Goal: Task Accomplishment & Management: Manage account settings

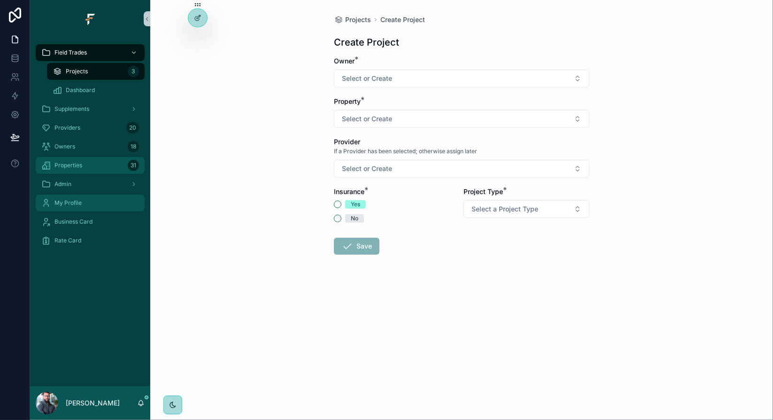
click at [104, 168] on div "Properties 31" at bounding box center [90, 165] width 98 height 15
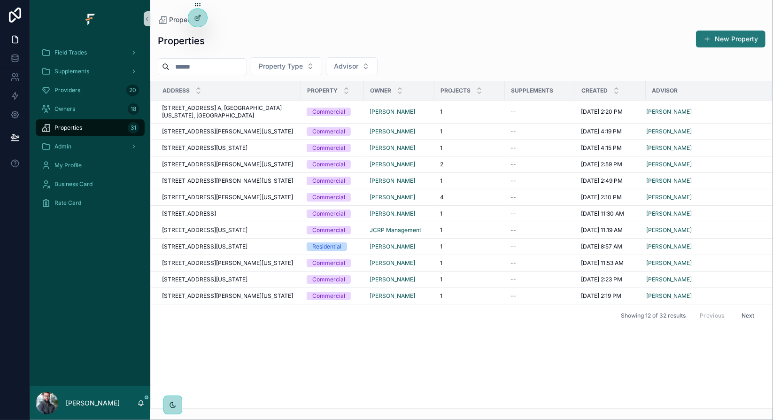
click at [712, 43] on button "New Property" at bounding box center [731, 39] width 70 height 17
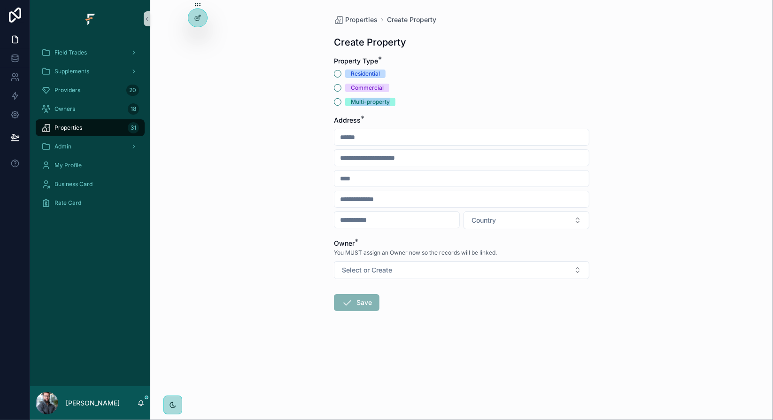
copy div "Multi-property"
drag, startPoint x: 391, startPoint y: 101, endPoint x: 352, endPoint y: 103, distance: 39.5
click at [352, 103] on span "Multi-property" at bounding box center [370, 102] width 50 height 8
click at [382, 102] on div "Multi-property" at bounding box center [370, 102] width 39 height 8
click at [341, 102] on button "Multi-property" at bounding box center [338, 102] width 8 height 8
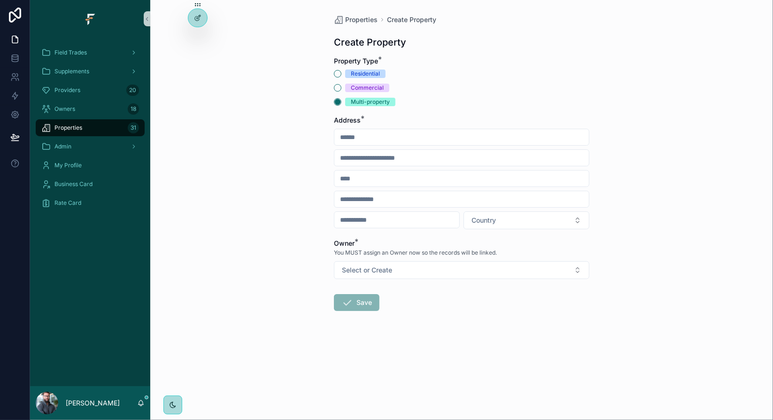
click at [287, 182] on div "Properties Create Property Create Property Property Type * Residential Commerci…" at bounding box center [461, 210] width 623 height 420
click at [22, 59] on link at bounding box center [15, 58] width 30 height 19
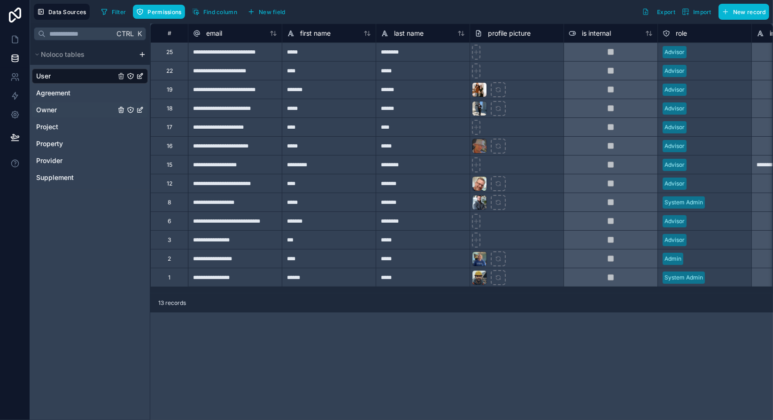
click at [60, 114] on div "Owner" at bounding box center [90, 109] width 116 height 15
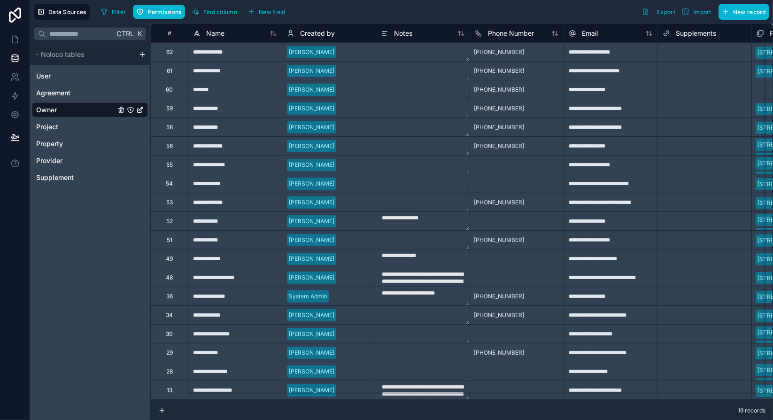
click at [102, 270] on div "Ctrl K Noloco tables User Agreement Owner Project Property Provider Supplement" at bounding box center [90, 221] width 120 height 396
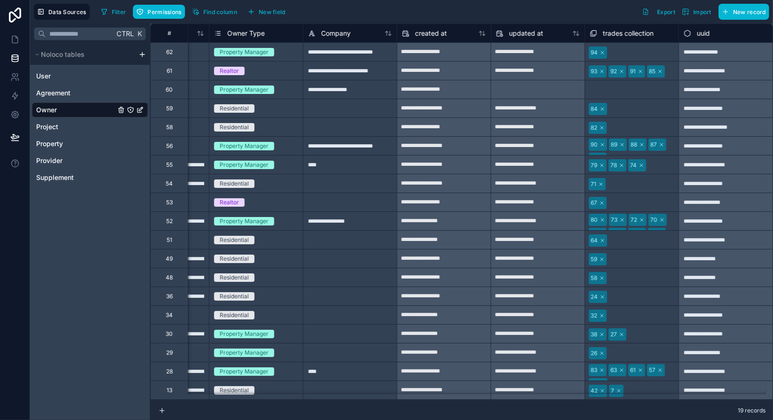
scroll to position [0, 699]
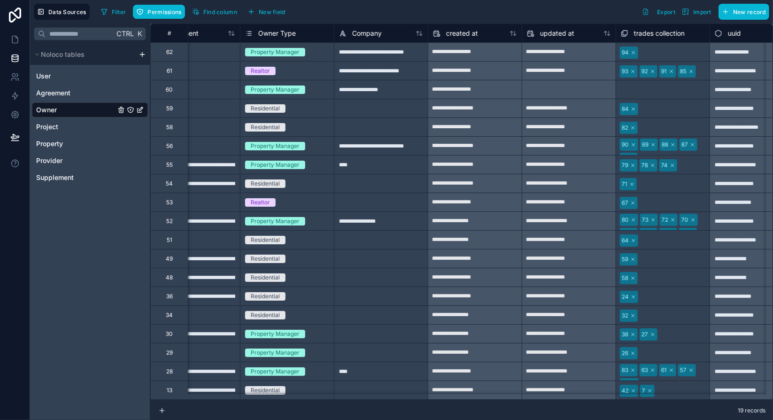
click at [529, 405] on div "19 records" at bounding box center [461, 410] width 623 height 19
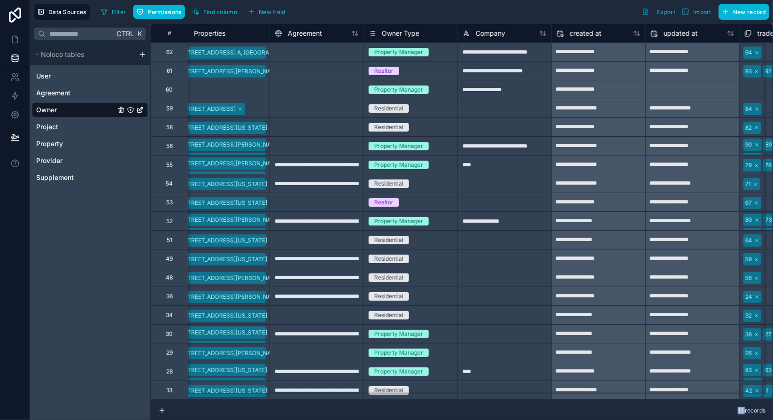
scroll to position [0, 597]
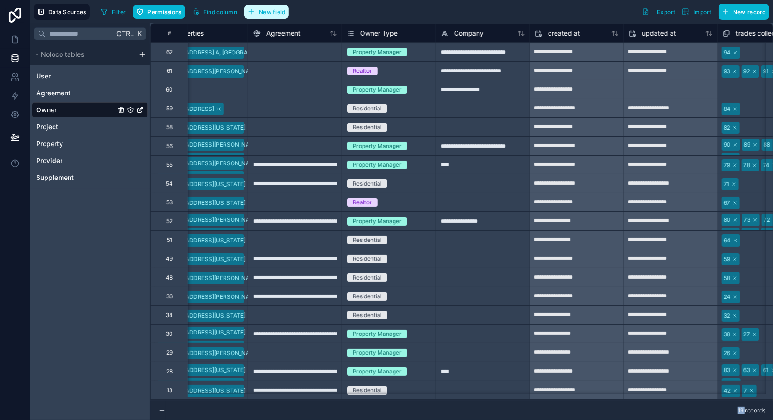
click at [269, 12] on span "New field" at bounding box center [272, 11] width 27 height 7
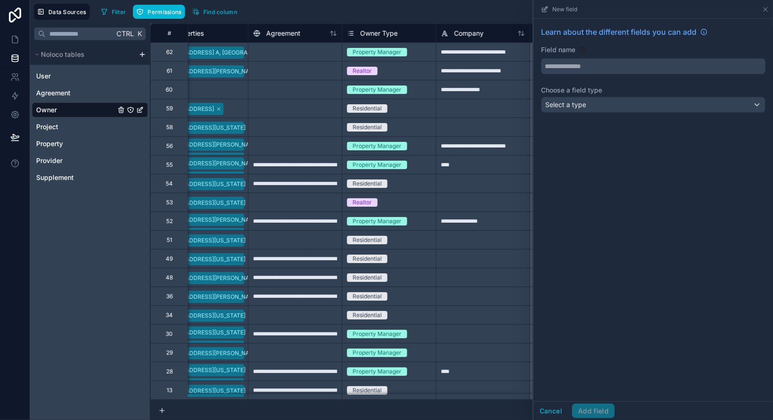
click at [595, 67] on input "text" at bounding box center [654, 66] width 224 height 15
click at [541, 58] on button "**********" at bounding box center [653, 66] width 225 height 16
type input "**********"
click at [622, 108] on div "Select a type" at bounding box center [654, 104] width 224 height 15
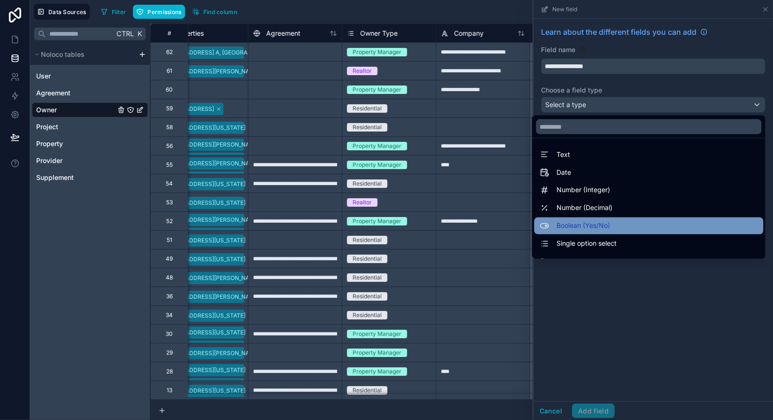
click at [597, 225] on span "Boolean (Yes/No)" at bounding box center [584, 225] width 54 height 11
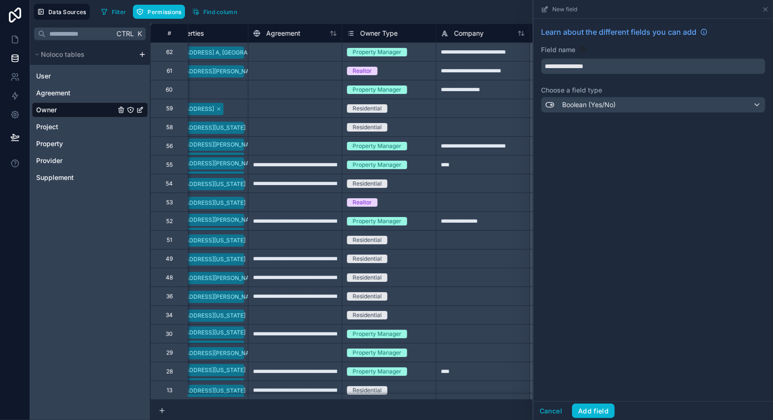
click at [605, 365] on div "**********" at bounding box center [654, 210] width 240 height 382
click at [598, 412] on button "Add field" at bounding box center [593, 410] width 43 height 15
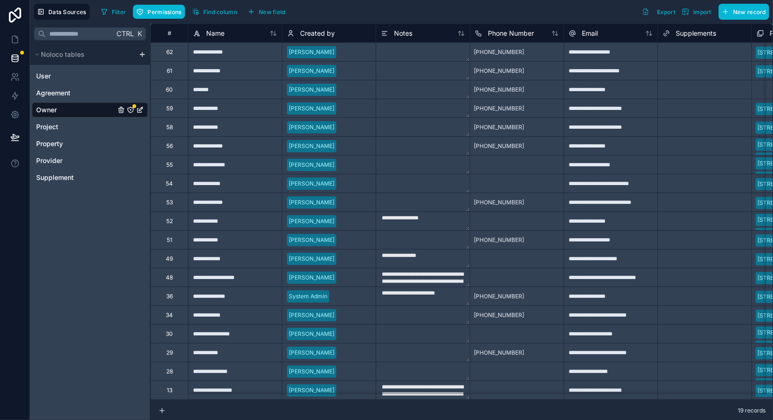
click at [132, 108] on icon "Owner" at bounding box center [131, 110] width 8 height 8
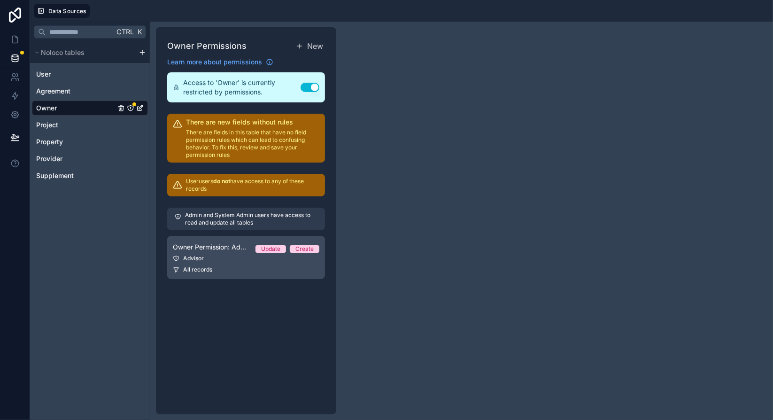
click at [239, 253] on link "Owner Permission: Advisor Update Create Advisor All records" at bounding box center [246, 257] width 158 height 43
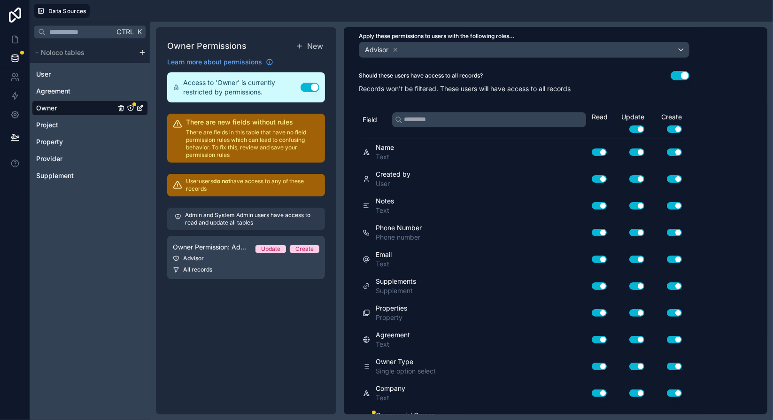
scroll to position [91, 0]
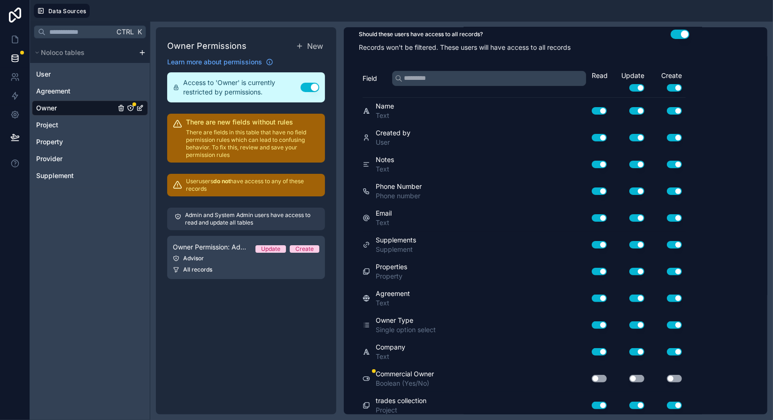
click at [603, 377] on button "Use setting" at bounding box center [599, 379] width 15 height 8
drag, startPoint x: 634, startPoint y: 374, endPoint x: 652, endPoint y: 374, distance: 18.3
click at [634, 375] on button "Use setting" at bounding box center [636, 379] width 15 height 8
click at [680, 375] on button "Use setting" at bounding box center [674, 379] width 15 height 8
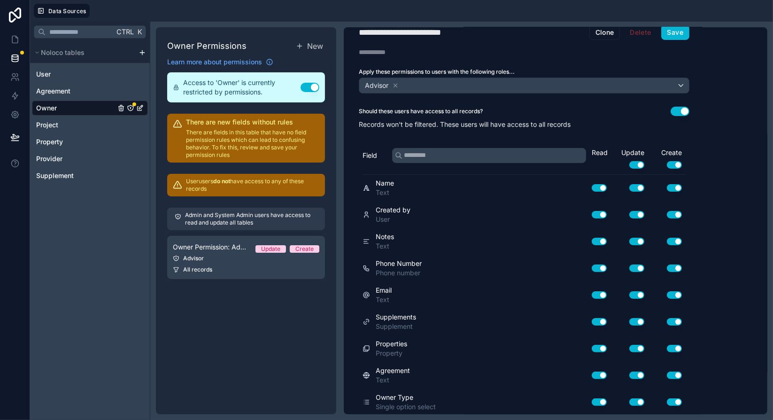
scroll to position [0, 0]
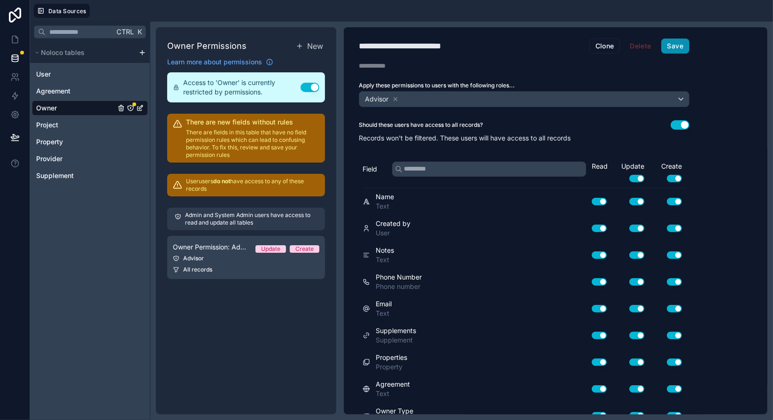
click at [686, 52] on div "**********" at bounding box center [524, 220] width 361 height 387
click at [676, 44] on button "Save" at bounding box center [675, 46] width 28 height 15
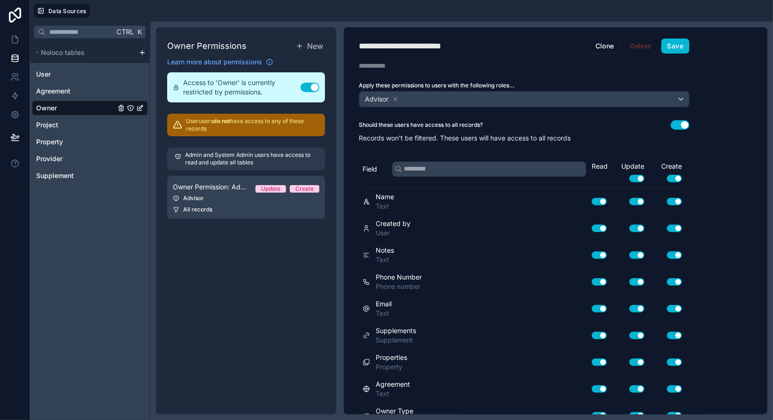
click at [207, 310] on div "Owner Permissions New Learn more about permissions Access to 'Owner' is current…" at bounding box center [246, 220] width 180 height 387
click at [17, 38] on icon at bounding box center [14, 39] width 9 height 9
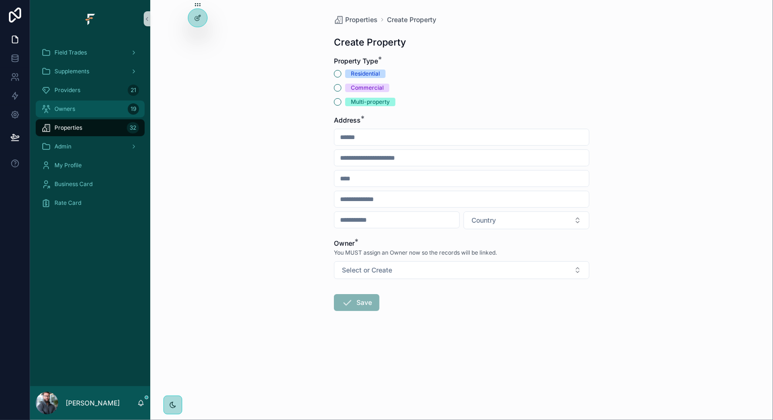
click at [83, 111] on div "Owners 19" at bounding box center [90, 108] width 98 height 15
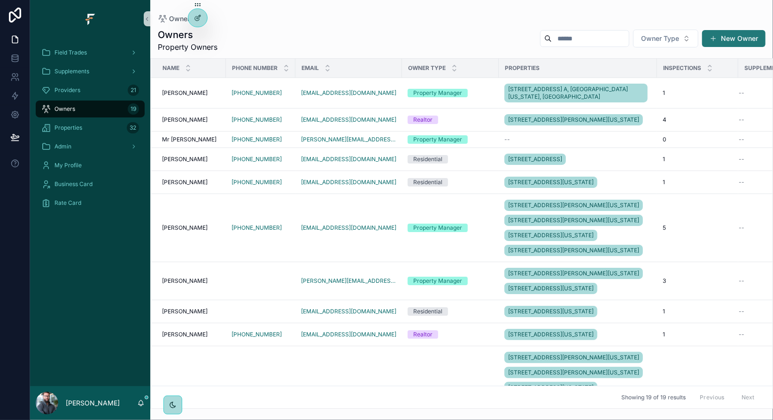
click at [735, 35] on button "New Owner" at bounding box center [733, 38] width 63 height 17
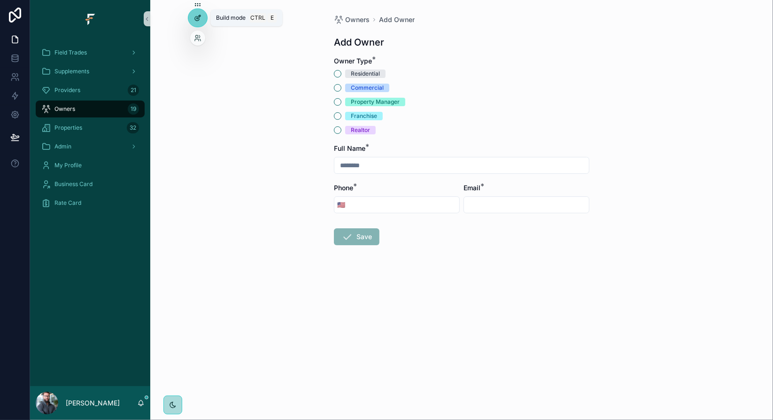
click at [200, 18] on icon at bounding box center [198, 18] width 8 height 8
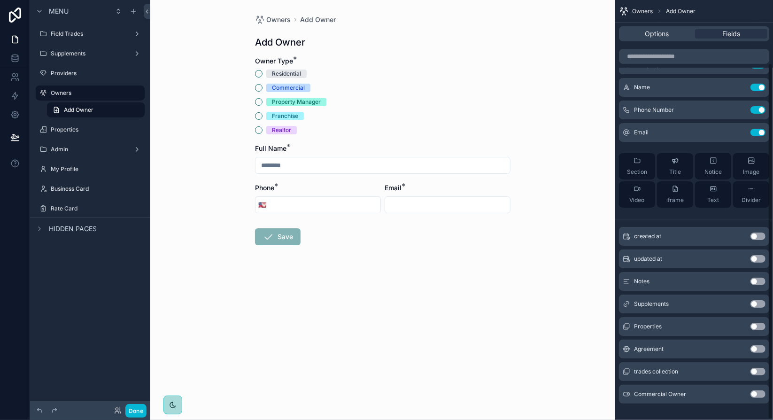
scroll to position [74, 0]
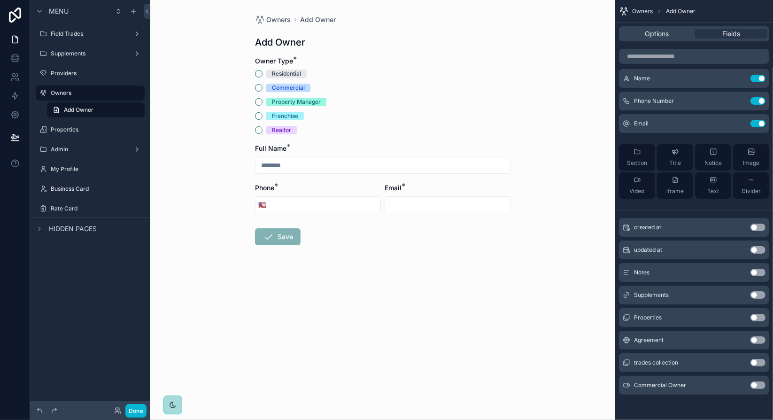
click at [756, 387] on button "Use setting" at bounding box center [758, 385] width 15 height 8
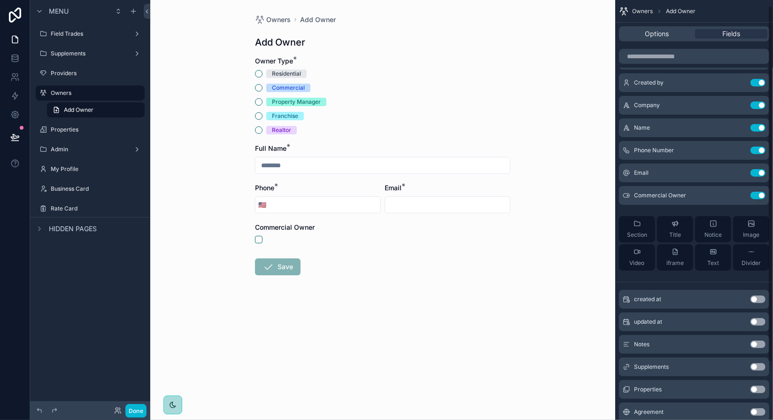
scroll to position [0, 0]
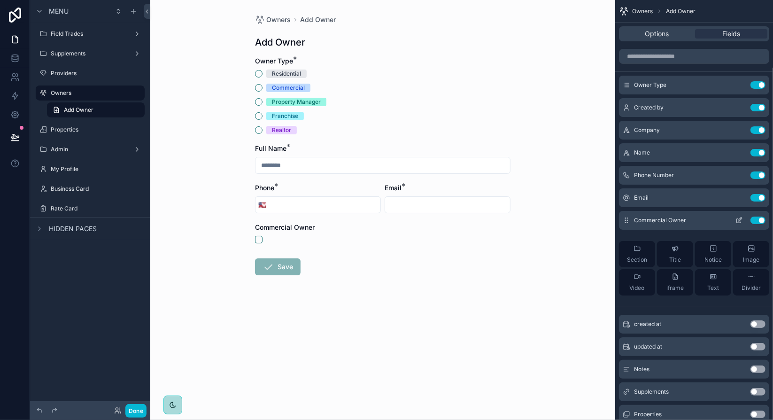
click at [628, 221] on icon "scrollable content" at bounding box center [627, 221] width 8 height 8
drag, startPoint x: 628, startPoint y: 221, endPoint x: 629, endPoint y: 119, distance: 102.4
click at [633, 99] on div "Owner Type Use setting Created by Use setting Company Use setting Name Use sett…" at bounding box center [694, 189] width 158 height 227
click at [740, 107] on icon "scrollable content" at bounding box center [740, 108] width 8 height 8
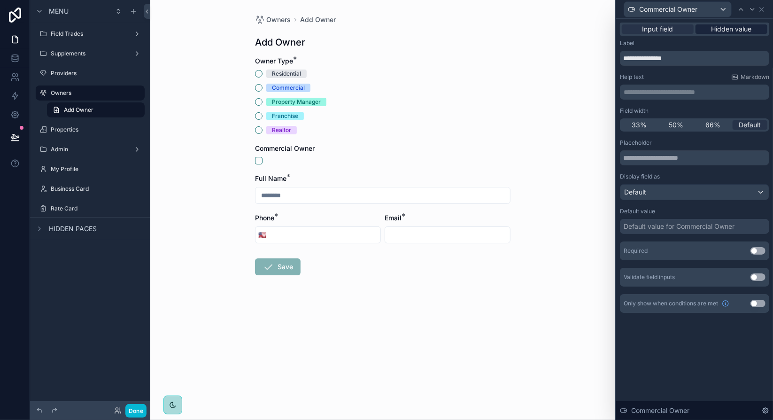
click at [741, 29] on span "Hidden value" at bounding box center [732, 28] width 40 height 9
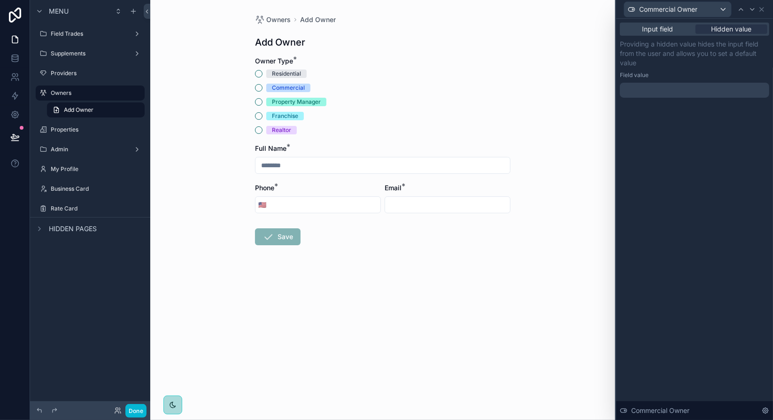
click at [643, 85] on div at bounding box center [694, 90] width 149 height 15
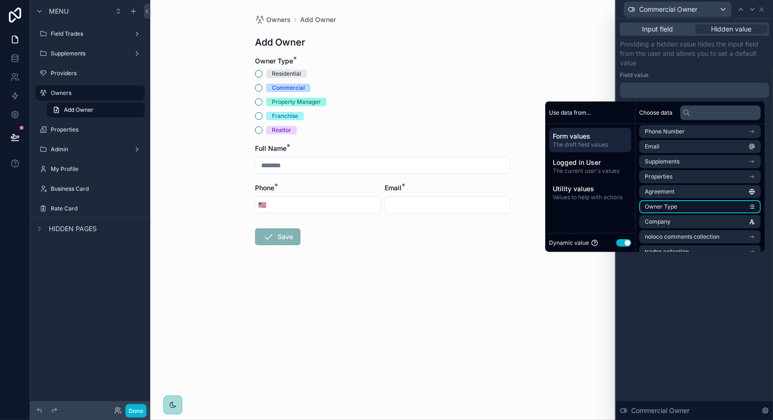
scroll to position [133, 0]
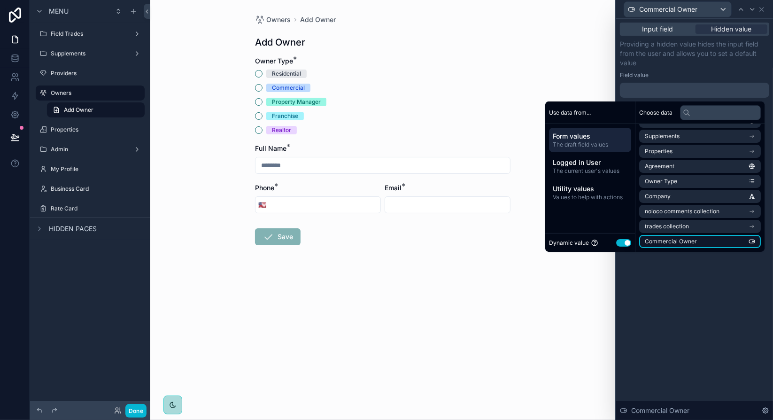
click at [747, 241] on li "Commercial Owner" at bounding box center [700, 241] width 122 height 13
click at [621, 243] on button "Use setting" at bounding box center [623, 243] width 15 height 8
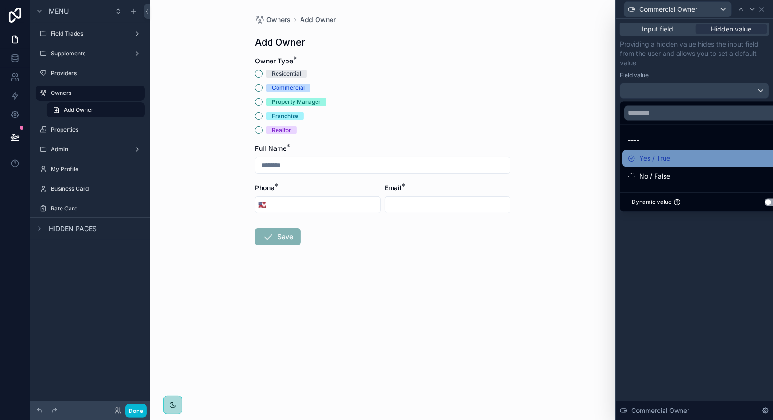
click at [641, 159] on span "Yes / True" at bounding box center [654, 158] width 31 height 11
click at [693, 51] on p "Providing a hidden value hides the input field from the user and allows you to …" at bounding box center [694, 53] width 149 height 28
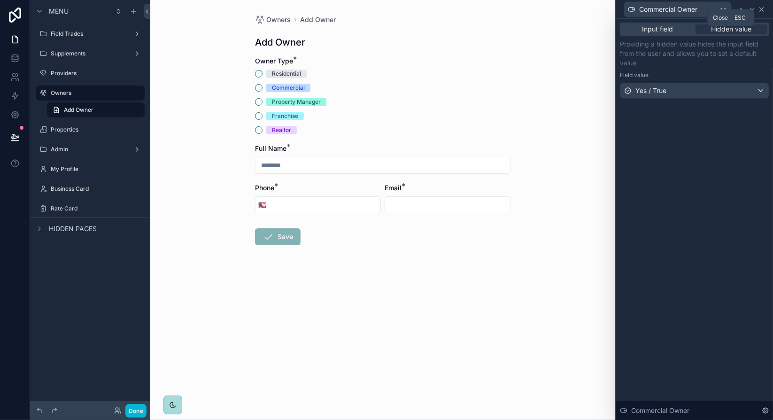
click at [763, 8] on icon at bounding box center [762, 10] width 8 height 8
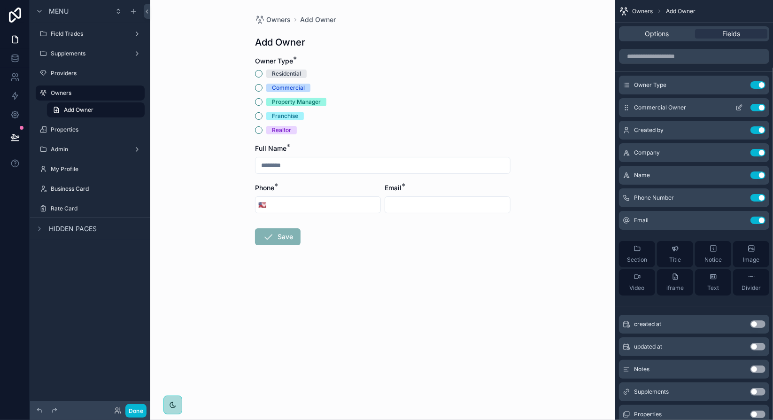
click at [738, 108] on icon "scrollable content" at bounding box center [740, 107] width 4 height 4
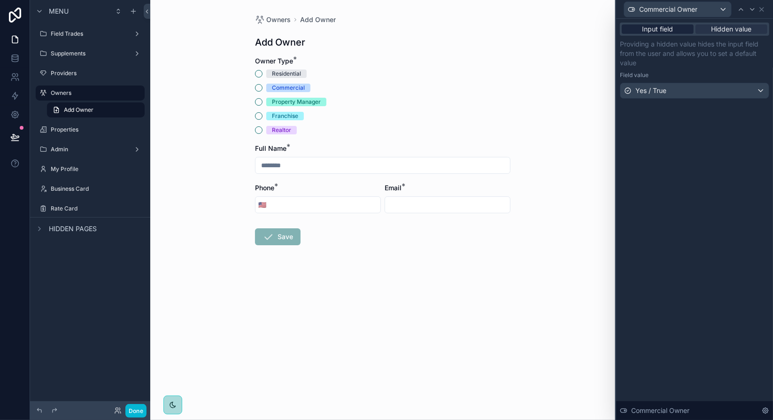
click at [661, 25] on span "Input field" at bounding box center [658, 28] width 31 height 9
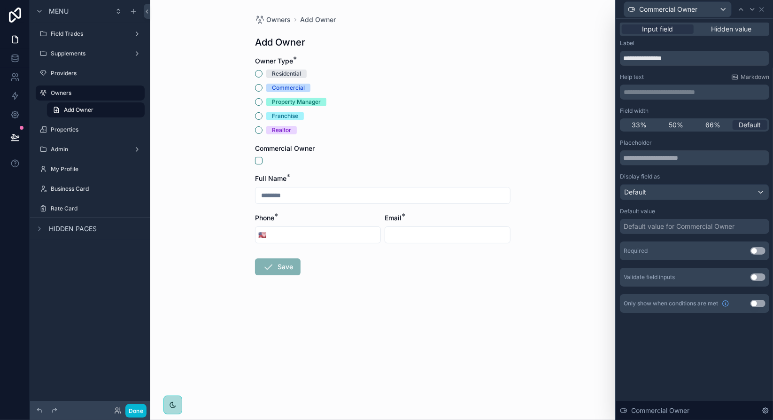
click at [722, 228] on div "Default value for Commercial Owner" at bounding box center [679, 226] width 111 height 9
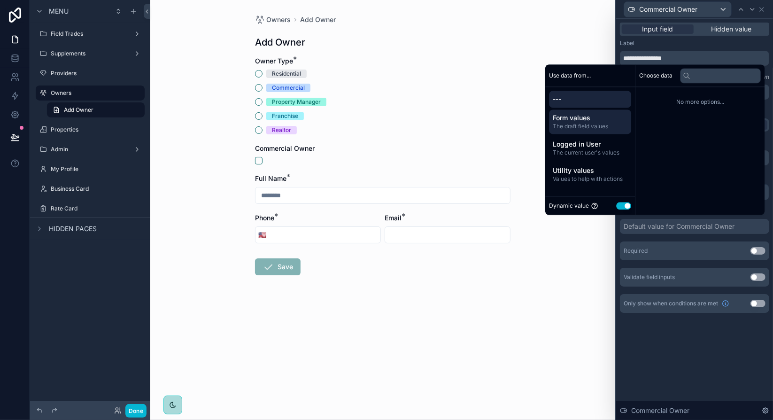
click at [589, 129] on span "The draft field values" at bounding box center [590, 127] width 75 height 8
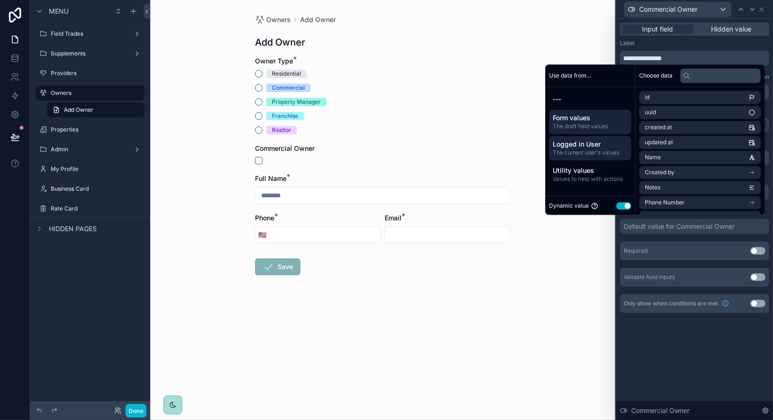
click at [591, 148] on span "Logged in User" at bounding box center [590, 144] width 75 height 9
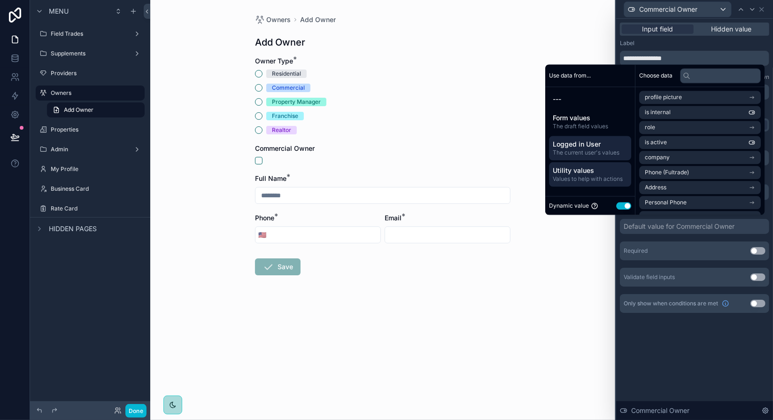
click at [591, 179] on span "Values to help with actions" at bounding box center [590, 179] width 75 height 8
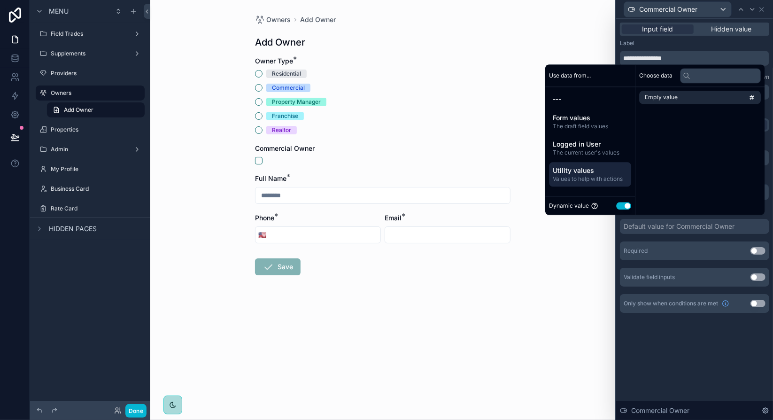
click at [616, 207] on button "Use setting" at bounding box center [623, 206] width 15 height 8
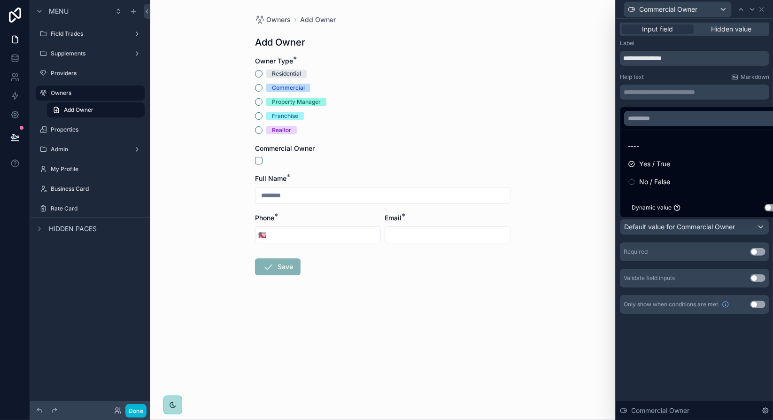
click at [675, 343] on div at bounding box center [694, 210] width 157 height 420
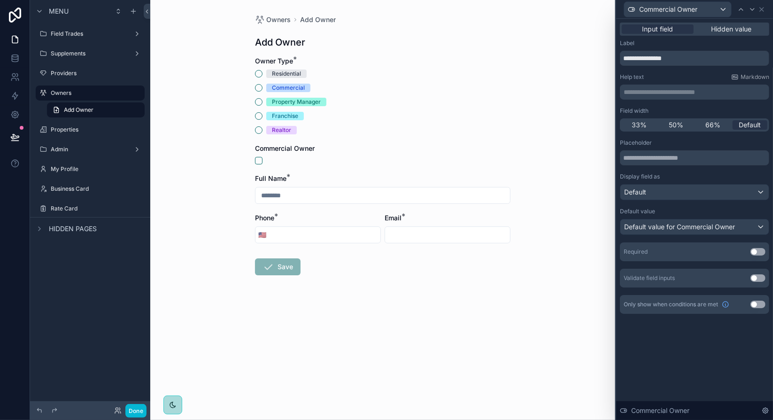
click at [755, 305] on button "Use setting" at bounding box center [758, 305] width 15 height 8
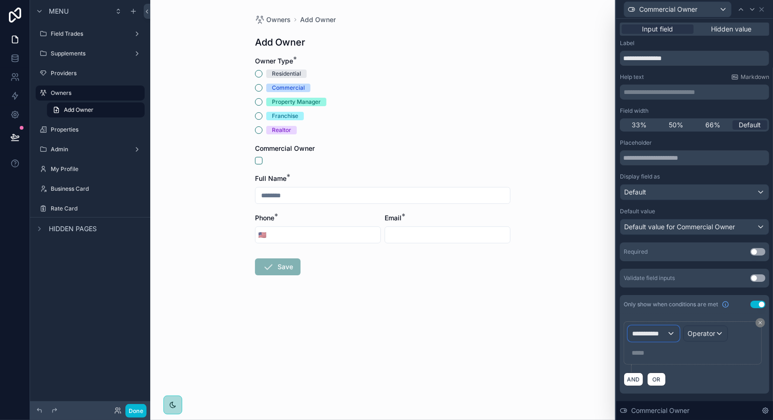
click at [671, 334] on div "**********" at bounding box center [653, 333] width 51 height 15
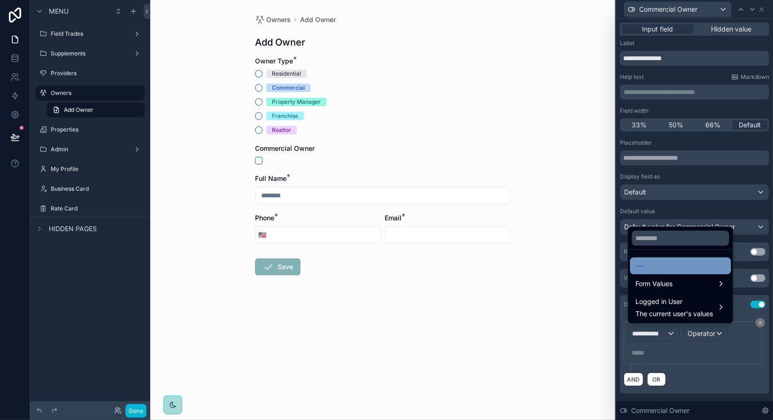
click at [679, 274] on div "---" at bounding box center [680, 265] width 101 height 17
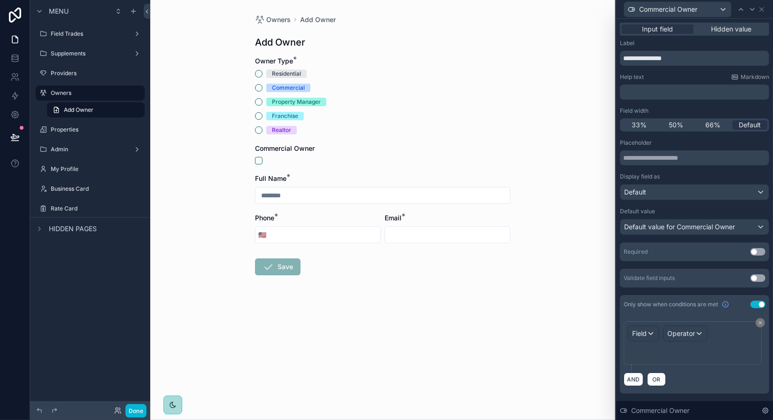
click at [681, 281] on div "Validate field inputs Use setting" at bounding box center [694, 278] width 149 height 19
click at [646, 335] on span "Field" at bounding box center [639, 333] width 15 height 8
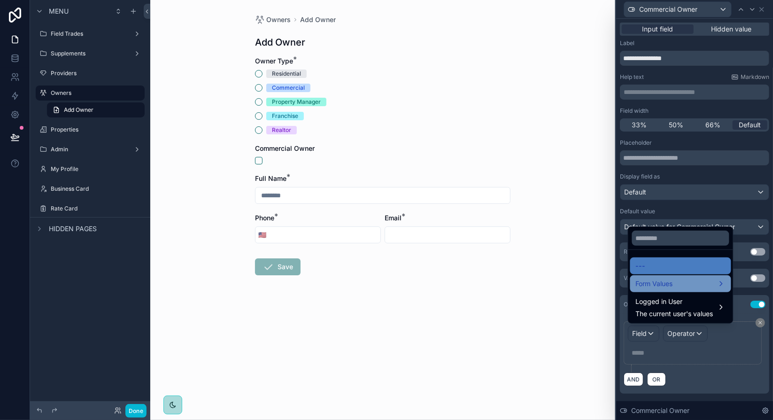
click at [663, 287] on span "Form Values" at bounding box center [654, 283] width 37 height 11
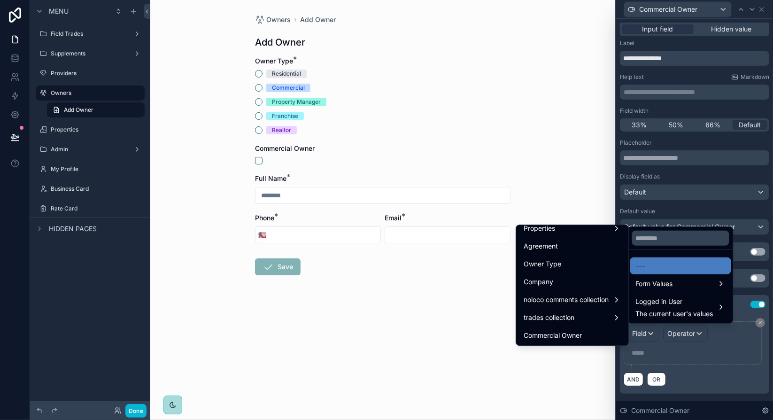
scroll to position [186, 0]
click at [537, 263] on span "Owner Type" at bounding box center [543, 263] width 38 height 11
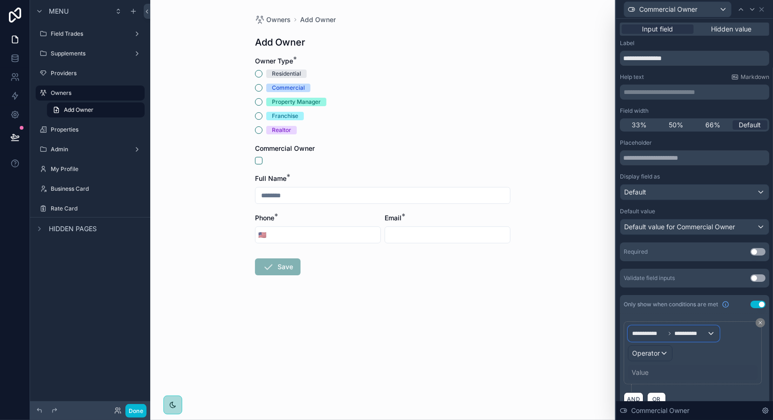
click at [698, 332] on span "**********" at bounding box center [691, 334] width 32 height 8
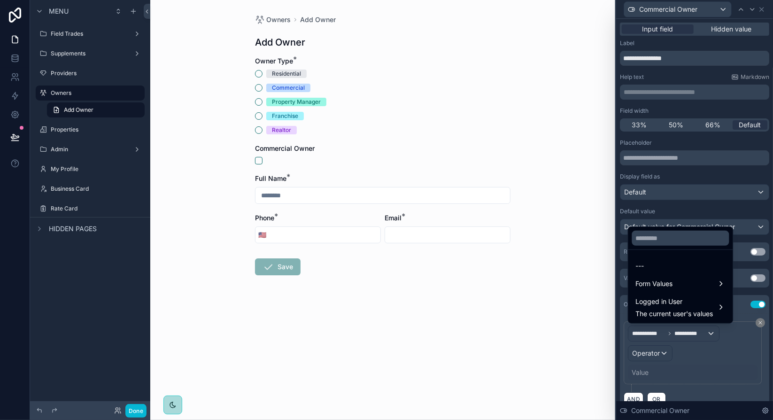
click at [698, 332] on div at bounding box center [694, 210] width 157 height 420
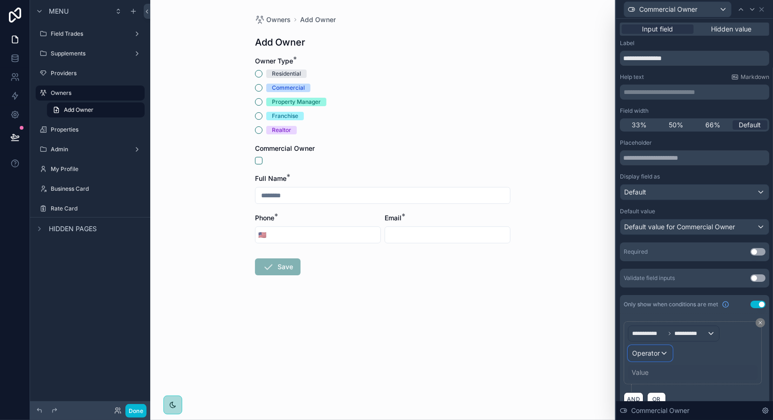
click at [659, 352] on span "Operator" at bounding box center [646, 353] width 28 height 8
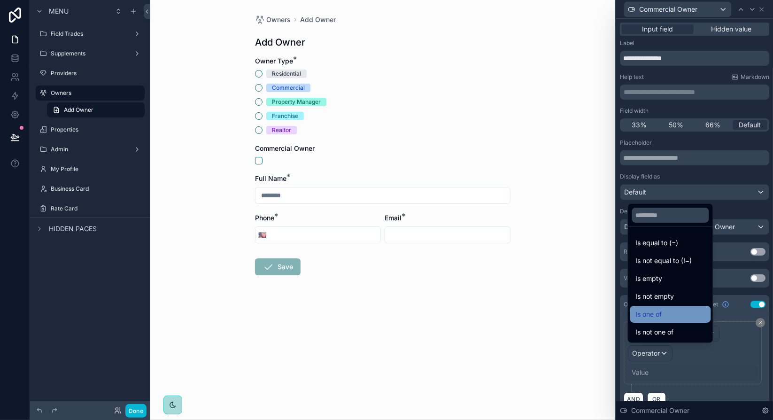
click at [682, 312] on div "Is one of" at bounding box center [671, 314] width 70 height 11
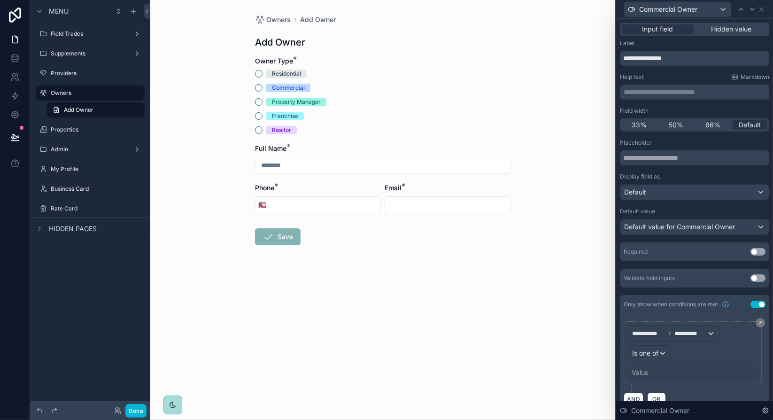
scroll to position [13, 0]
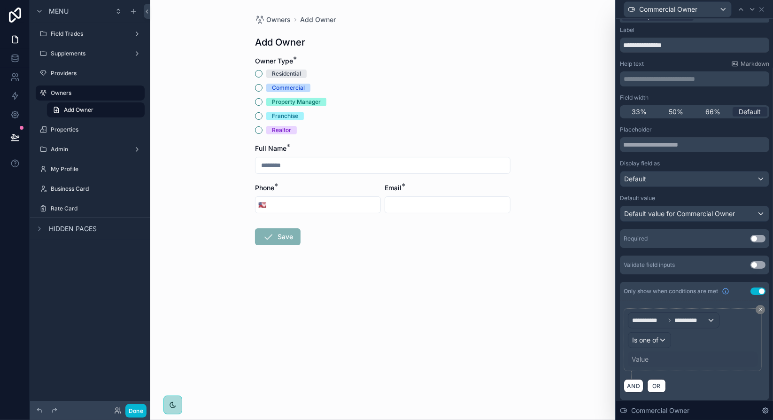
click at [648, 358] on div "Value" at bounding box center [640, 359] width 17 height 9
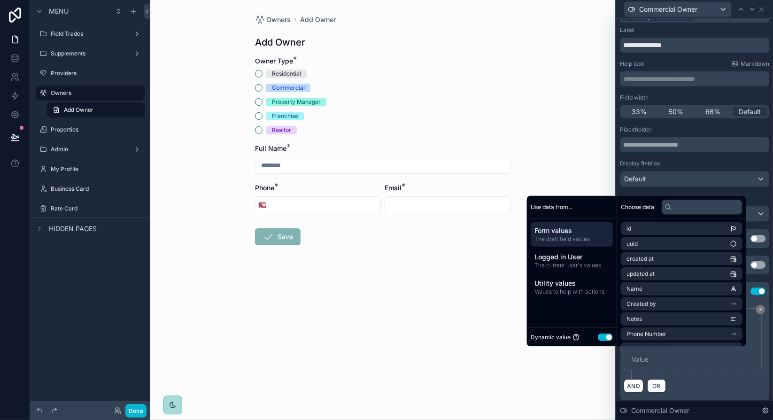
click at [602, 335] on button "Use setting" at bounding box center [605, 337] width 15 height 8
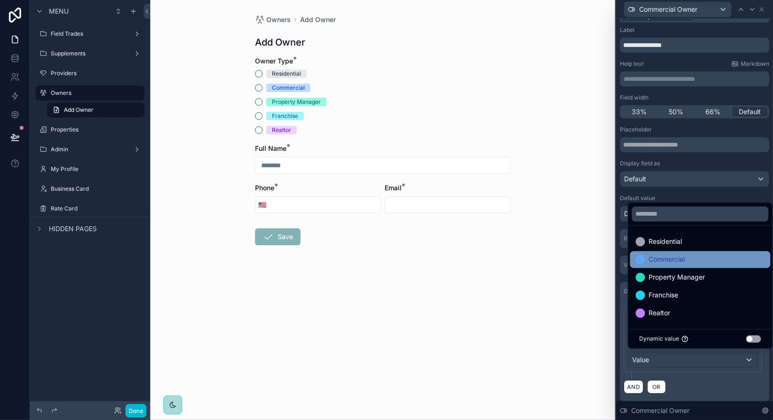
click at [683, 258] on span "Commercial" at bounding box center [667, 259] width 36 height 11
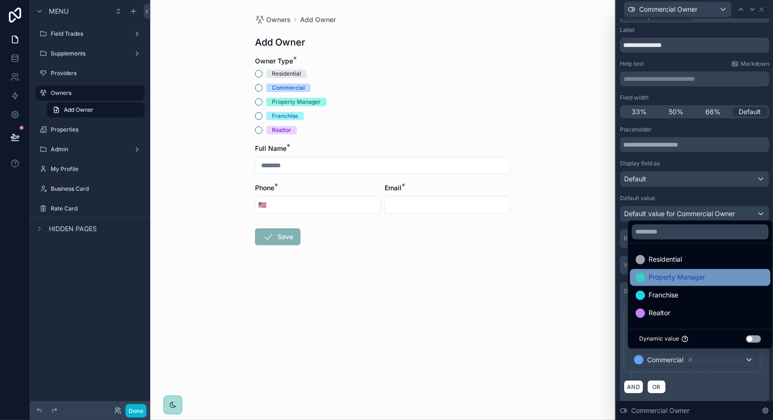
click at [690, 278] on span "Property Manager" at bounding box center [677, 277] width 56 height 11
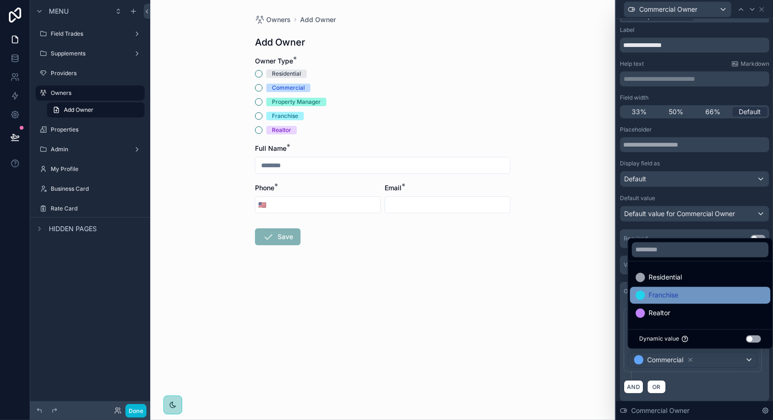
click at [686, 291] on div "Franchise" at bounding box center [700, 295] width 129 height 11
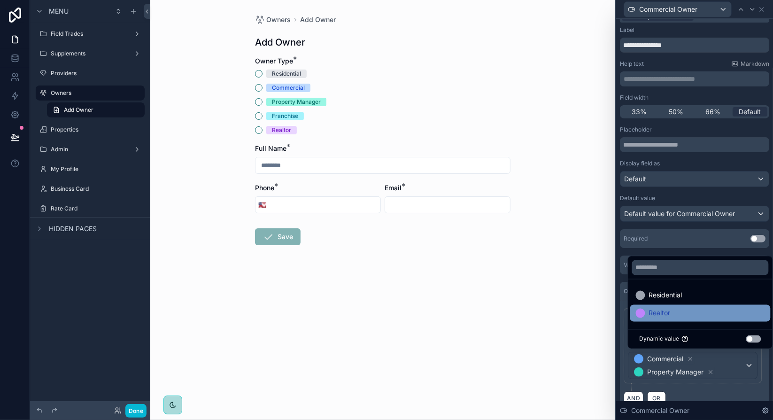
click at [668, 311] on span "Realtor" at bounding box center [660, 313] width 22 height 11
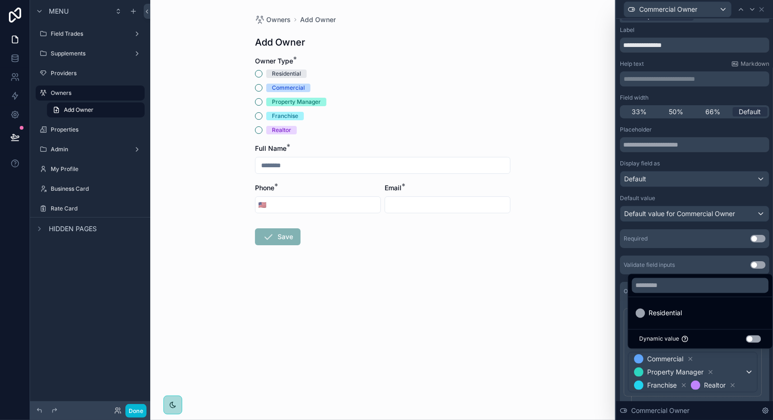
click at [759, 360] on div "**********" at bounding box center [694, 363] width 149 height 125
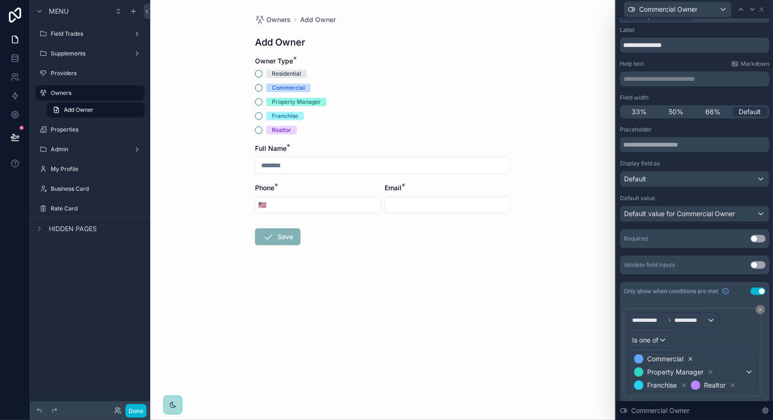
click at [691, 356] on icon at bounding box center [690, 359] width 7 height 7
click at [691, 355] on span "Property Manager" at bounding box center [675, 358] width 56 height 9
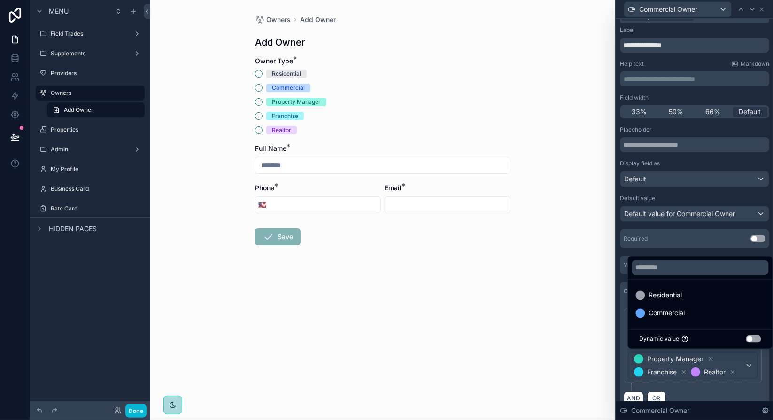
click at [709, 355] on div at bounding box center [694, 210] width 157 height 420
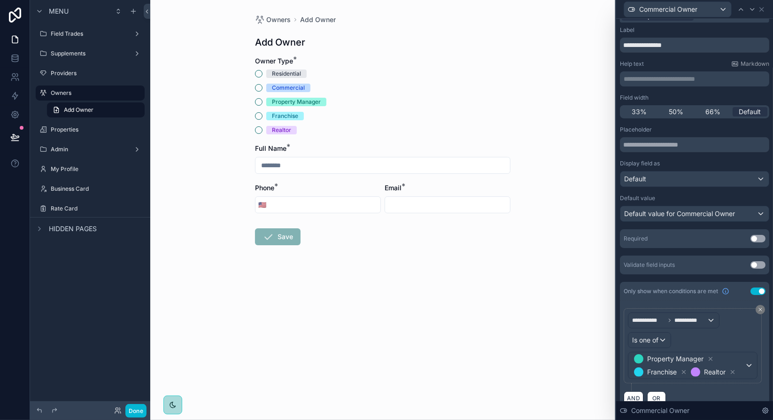
click at [709, 356] on icon at bounding box center [710, 359] width 7 height 7
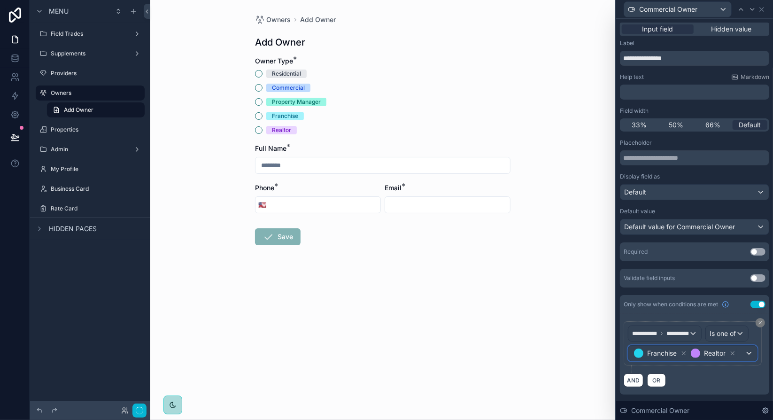
click at [683, 360] on span "Franchise Realtor" at bounding box center [685, 353] width 106 height 13
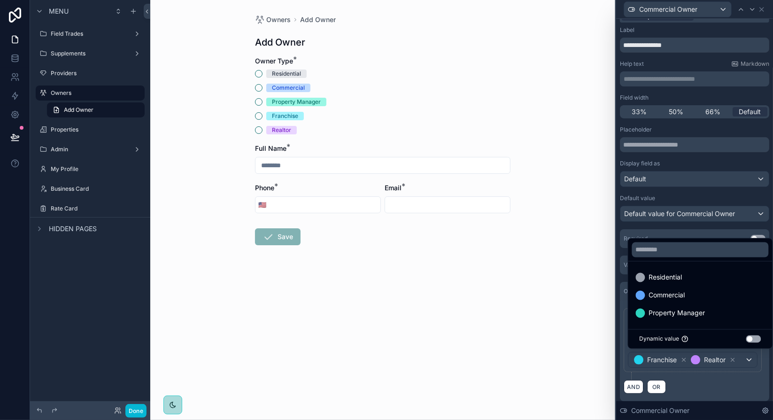
click at [675, 371] on div at bounding box center [694, 210] width 157 height 420
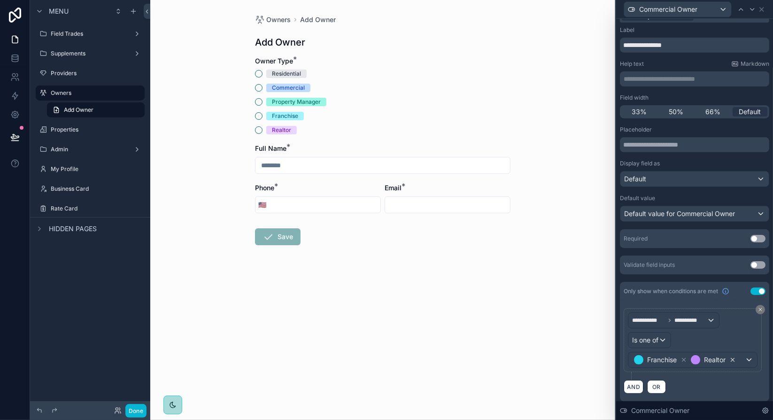
click at [729, 363] on icon at bounding box center [732, 360] width 7 height 7
click at [685, 358] on icon at bounding box center [684, 359] width 3 height 3
click at [657, 341] on span "Is one of" at bounding box center [645, 339] width 26 height 9
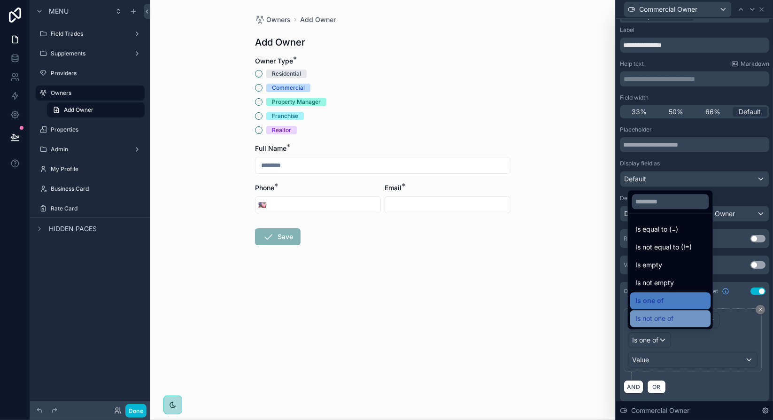
click at [667, 317] on span "Is not one of" at bounding box center [655, 318] width 38 height 11
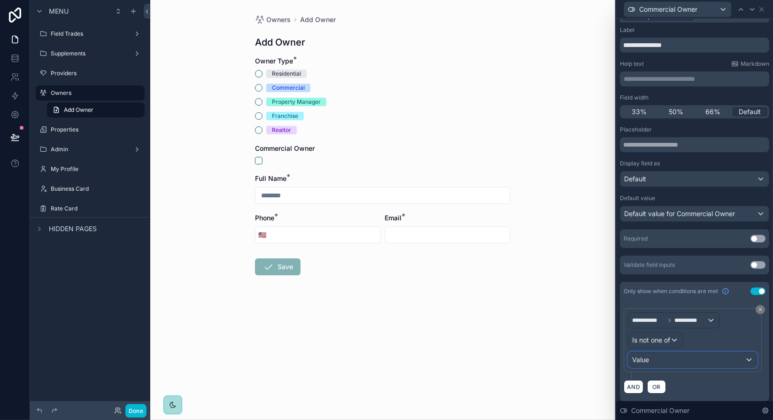
click at [662, 360] on div "Value" at bounding box center [692, 359] width 129 height 15
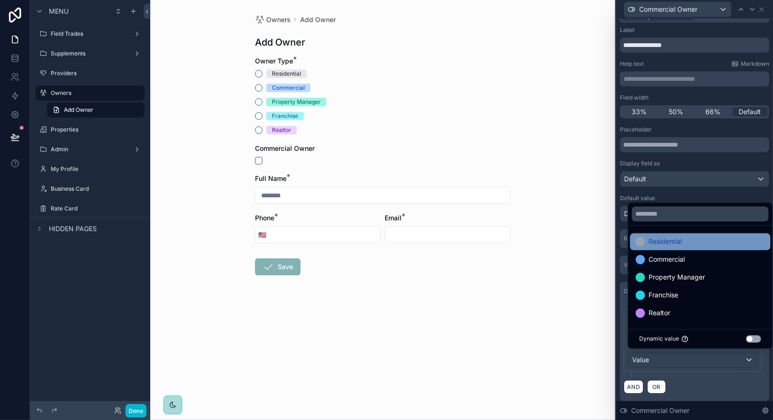
click at [660, 242] on span "Residential" at bounding box center [665, 241] width 33 height 11
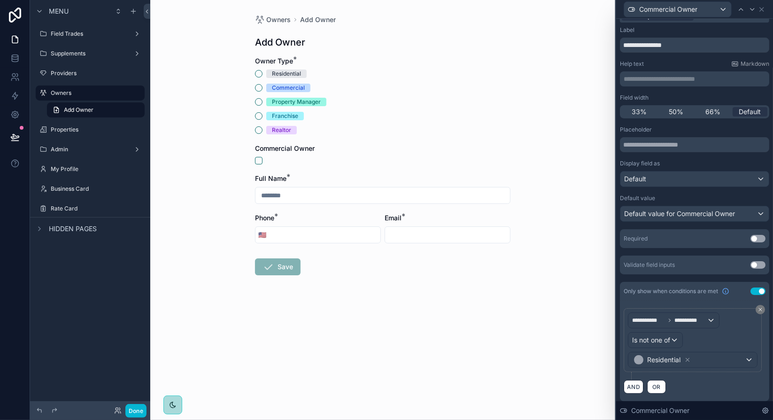
click at [739, 383] on div "AND OR" at bounding box center [695, 387] width 142 height 14
click at [690, 181] on div "Default" at bounding box center [695, 178] width 148 height 15
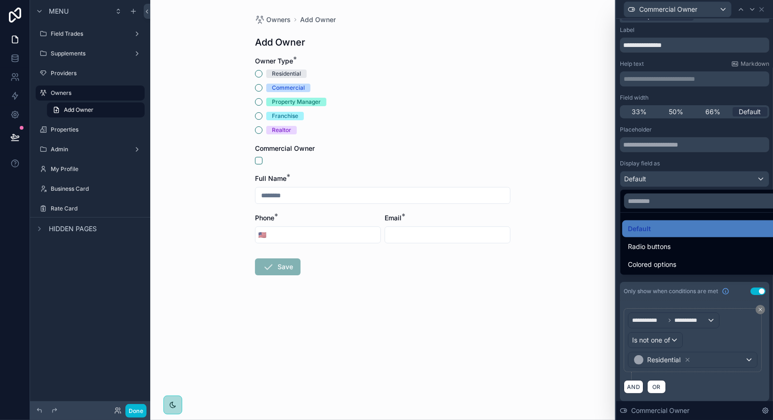
click at [690, 181] on div at bounding box center [694, 210] width 157 height 420
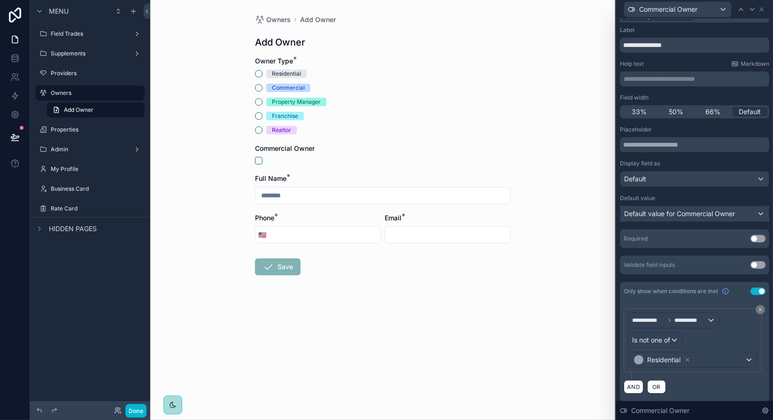
click at [706, 215] on span "Default value for Commercial Owner" at bounding box center [679, 213] width 111 height 8
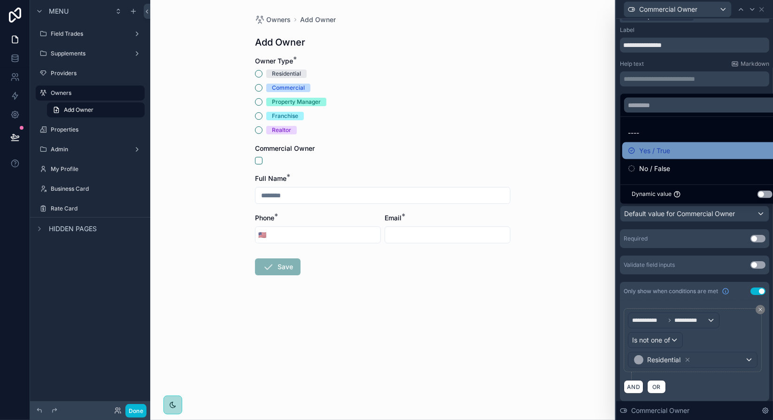
click at [634, 149] on icon at bounding box center [632, 151] width 6 height 6
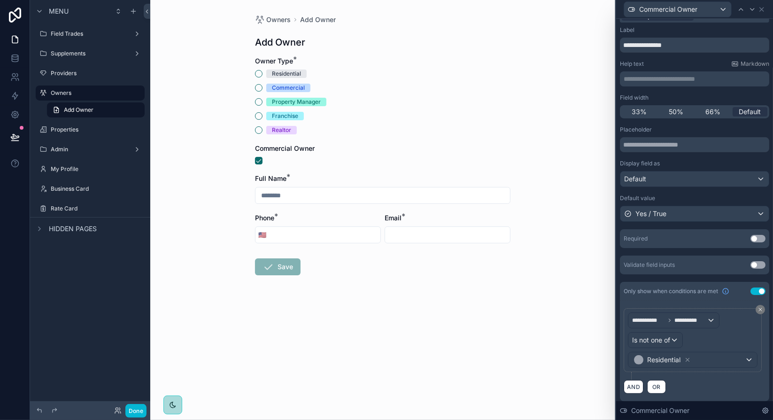
click at [707, 195] on div "Default value" at bounding box center [694, 198] width 149 height 8
click at [710, 278] on div "**********" at bounding box center [694, 213] width 149 height 375
click at [259, 88] on button "Commercial" at bounding box center [259, 88] width 8 height 8
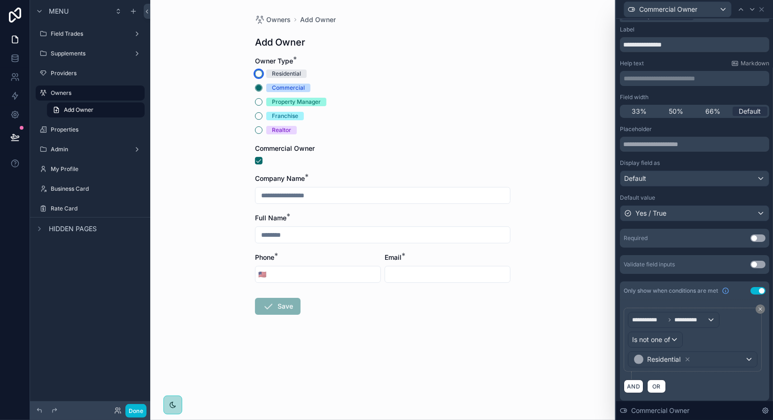
click at [261, 75] on button "Residential" at bounding box center [259, 74] width 8 height 8
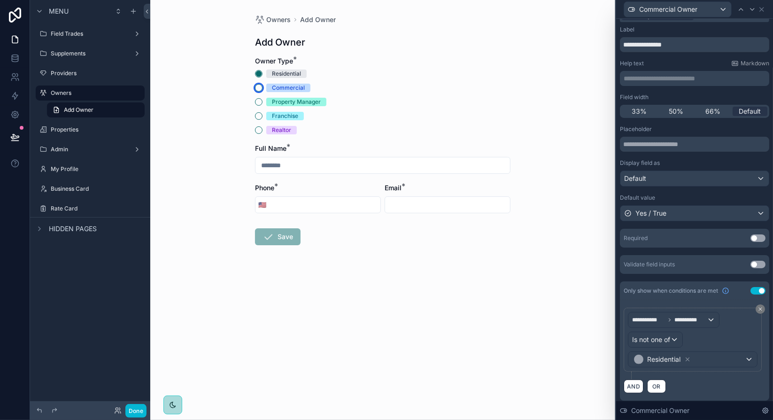
click at [259, 88] on button "Commercial" at bounding box center [259, 88] width 8 height 8
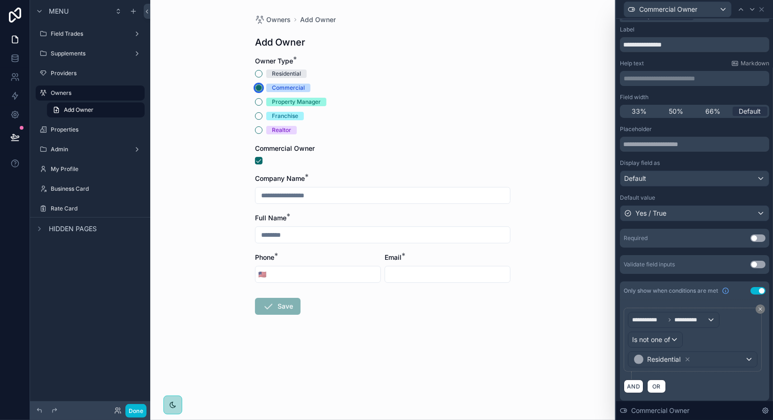
scroll to position [0, 0]
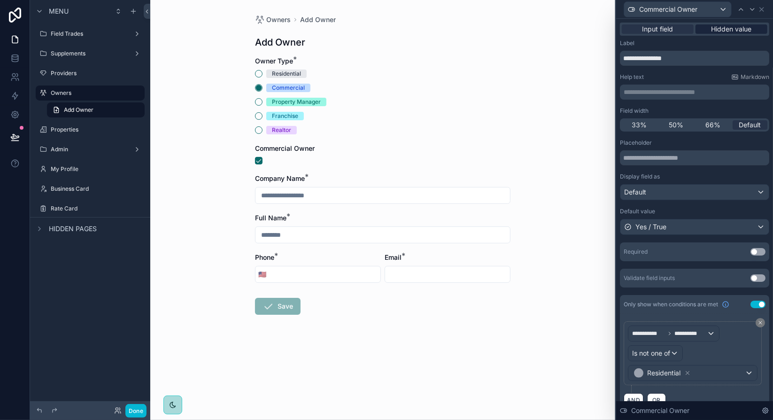
click at [721, 28] on span "Hidden value" at bounding box center [732, 28] width 40 height 9
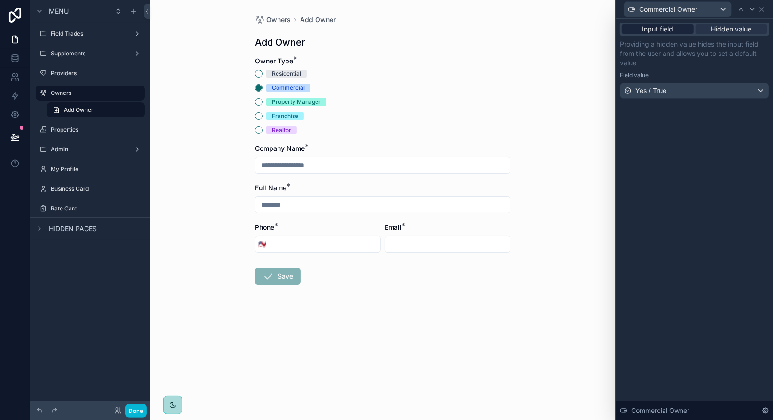
click at [671, 27] on span "Input field" at bounding box center [658, 28] width 31 height 9
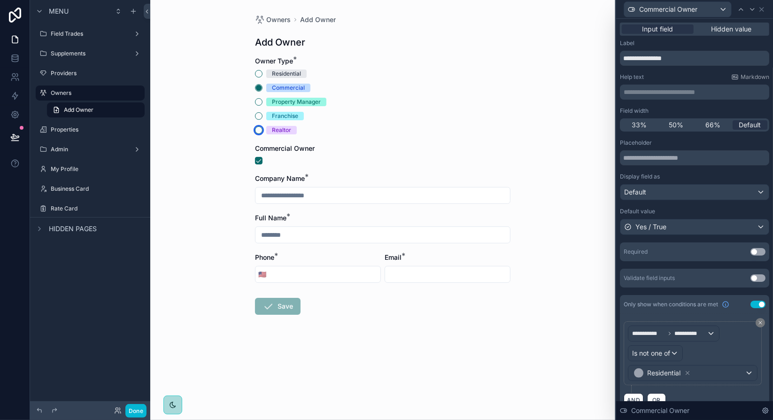
click at [258, 130] on button "Realtor" at bounding box center [259, 130] width 8 height 8
click at [260, 72] on button "Residential" at bounding box center [259, 74] width 8 height 8
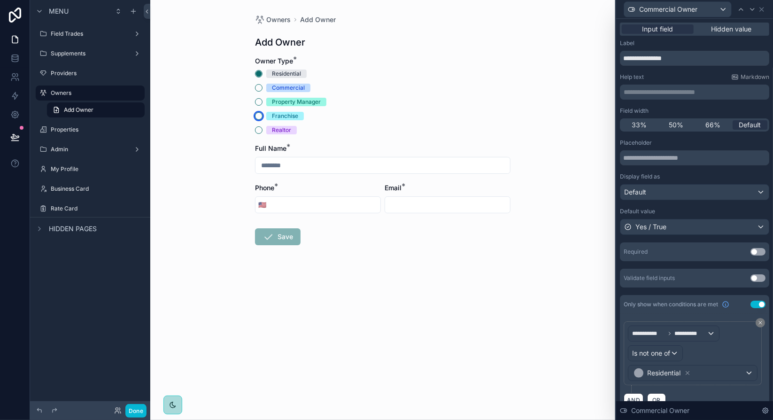
click at [259, 116] on button "Franchise" at bounding box center [259, 116] width 8 height 8
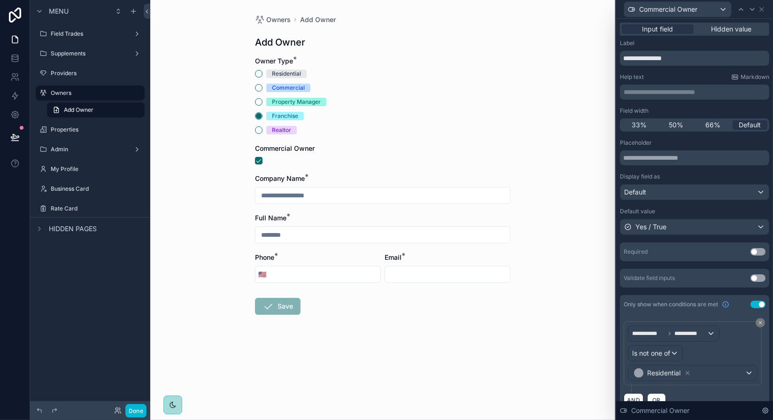
click at [706, 177] on div "Display field as" at bounding box center [694, 177] width 149 height 8
click at [729, 29] on span "Hidden value" at bounding box center [732, 28] width 40 height 9
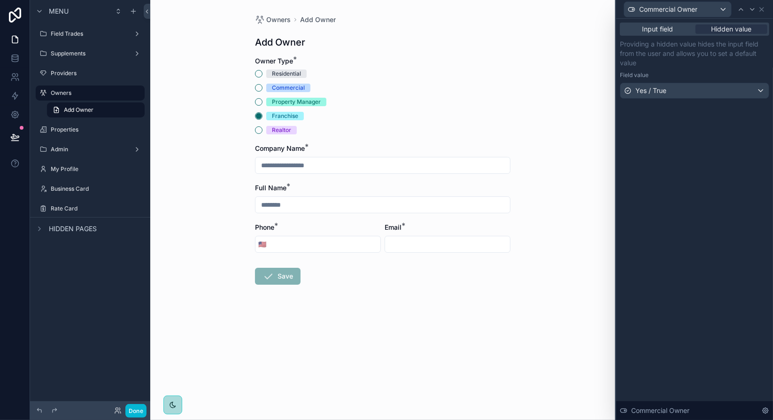
click at [670, 57] on p "Providing a hidden value hides the input field from the user and allows you to …" at bounding box center [694, 53] width 149 height 28
click at [260, 73] on button "Residential" at bounding box center [259, 74] width 8 height 8
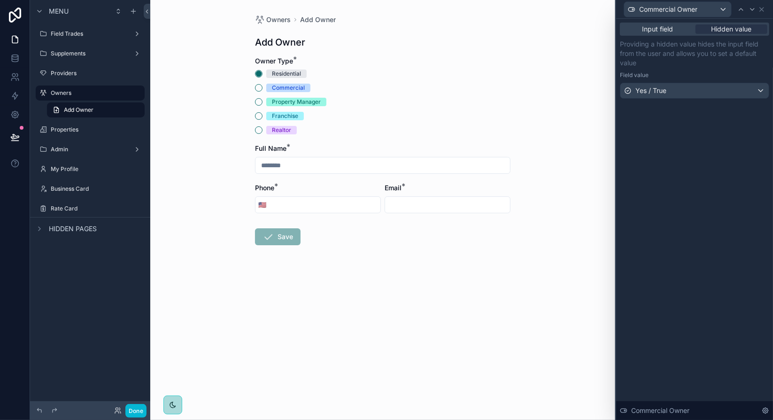
click at [294, 165] on input "scrollable content" at bounding box center [383, 165] width 255 height 13
type input "******"
click at [292, 210] on input "scrollable content" at bounding box center [324, 204] width 111 height 13
type input "**********"
click at [418, 202] on input "scrollable content" at bounding box center [447, 204] width 125 height 13
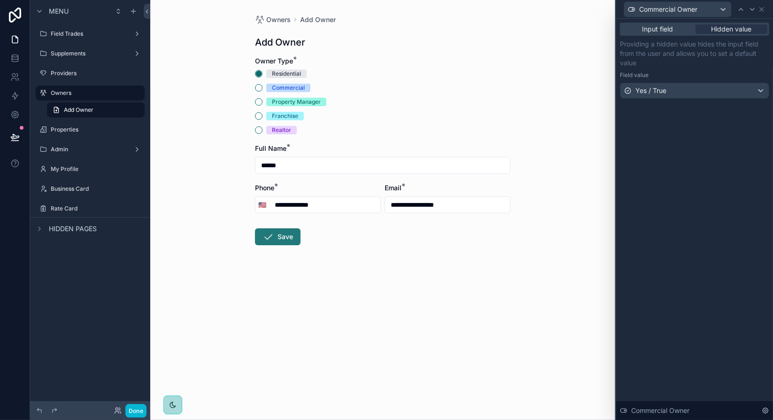
type input "**********"
click at [286, 232] on button "Save" at bounding box center [278, 236] width 46 height 17
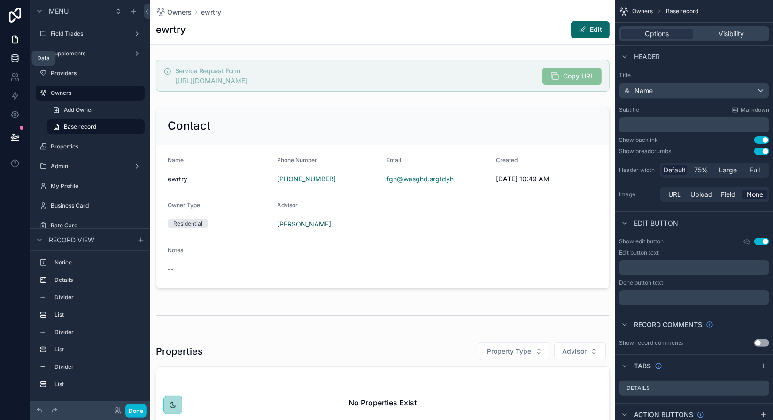
click at [19, 59] on icon at bounding box center [14, 58] width 9 height 9
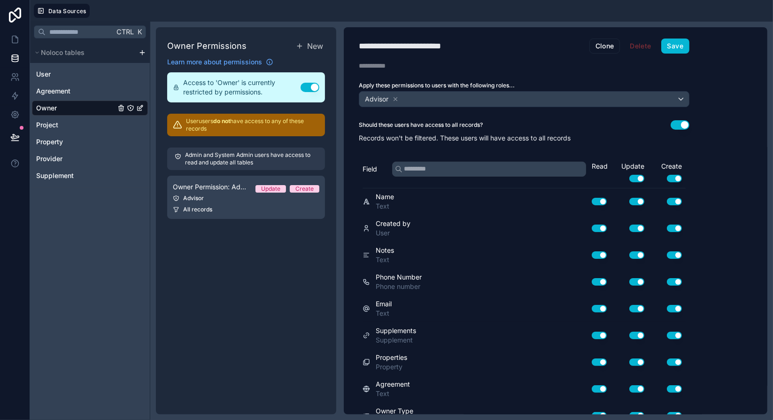
click at [77, 107] on div "Owner" at bounding box center [90, 108] width 116 height 15
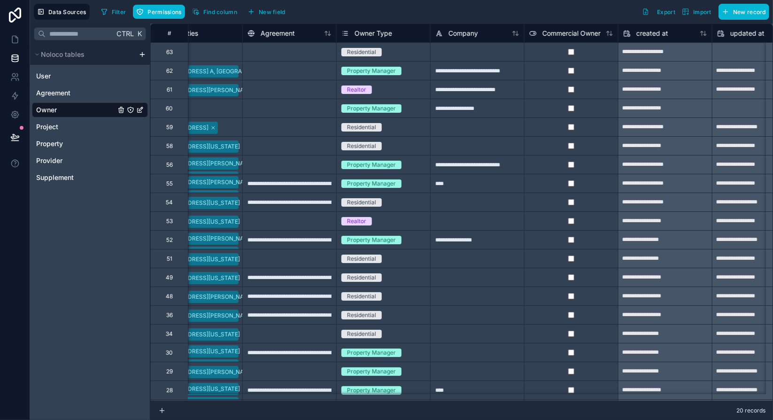
scroll to position [0, 628]
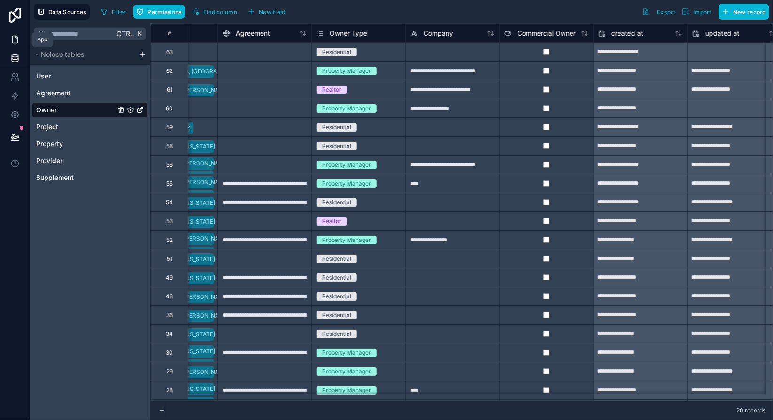
click at [19, 41] on link at bounding box center [15, 39] width 30 height 19
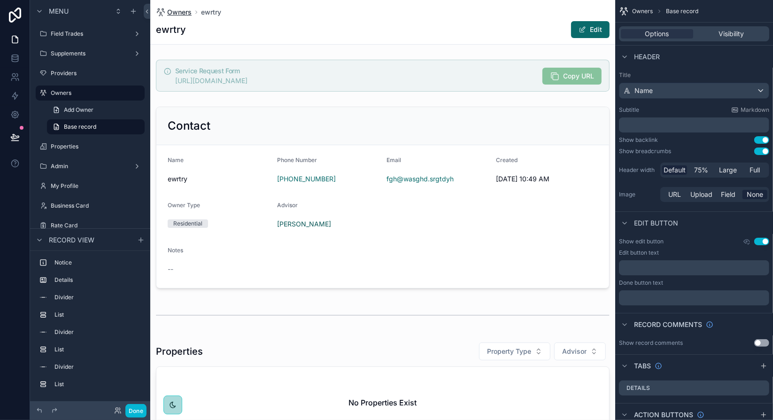
click at [178, 13] on span "Owners" at bounding box center [179, 12] width 24 height 9
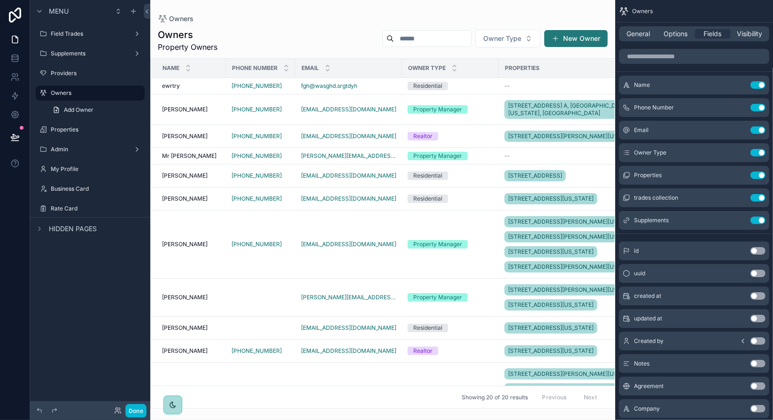
click at [581, 40] on button "New Owner" at bounding box center [575, 38] width 63 height 17
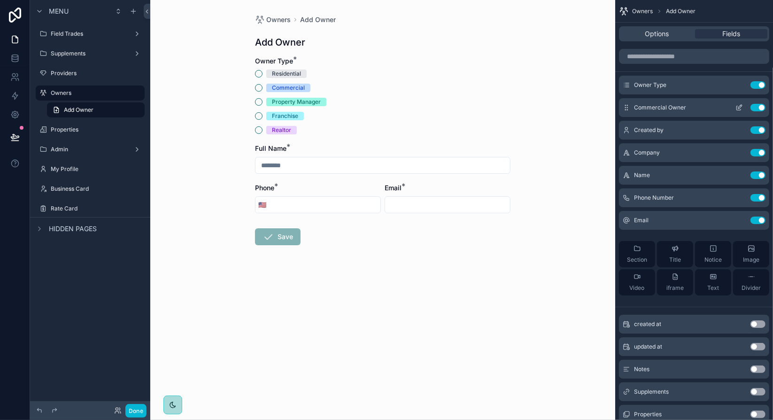
click at [739, 109] on icon "scrollable content" at bounding box center [740, 108] width 8 height 8
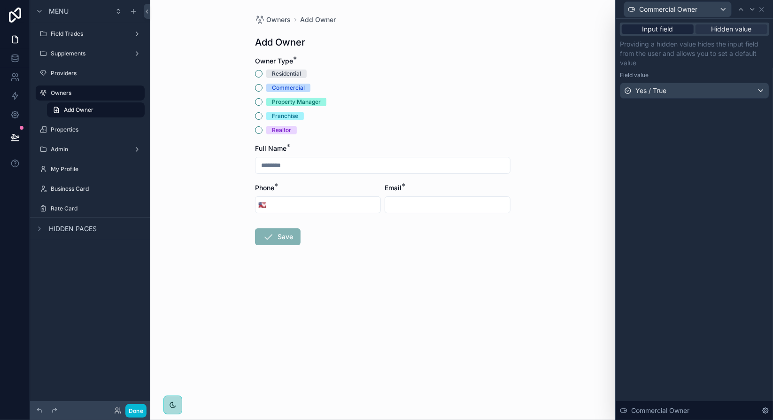
click at [662, 27] on span "Input field" at bounding box center [658, 28] width 31 height 9
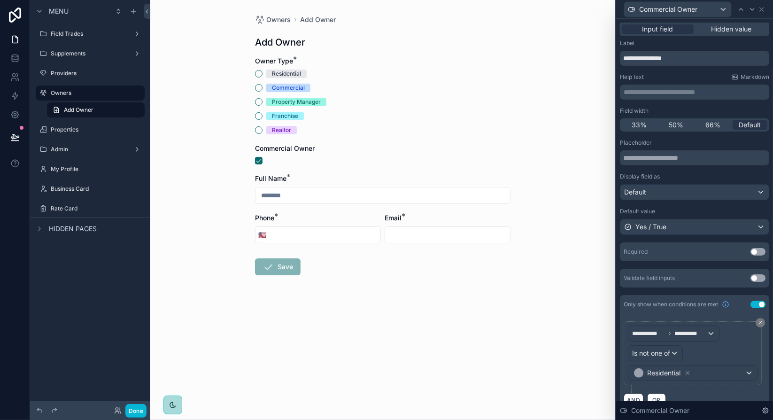
scroll to position [14, 0]
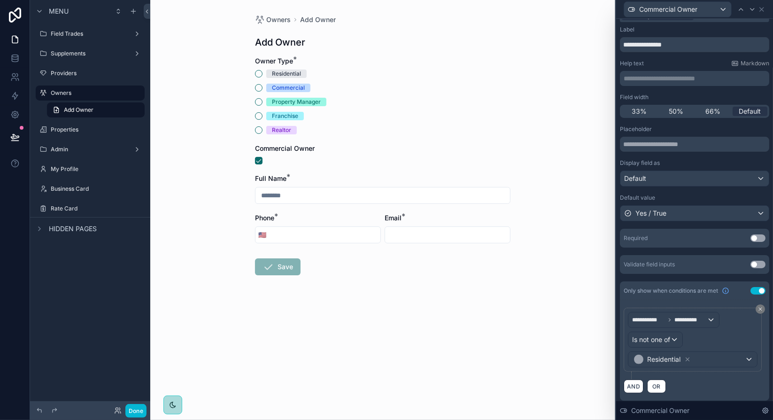
click at [718, 407] on div "Commercial Owner" at bounding box center [694, 410] width 157 height 19
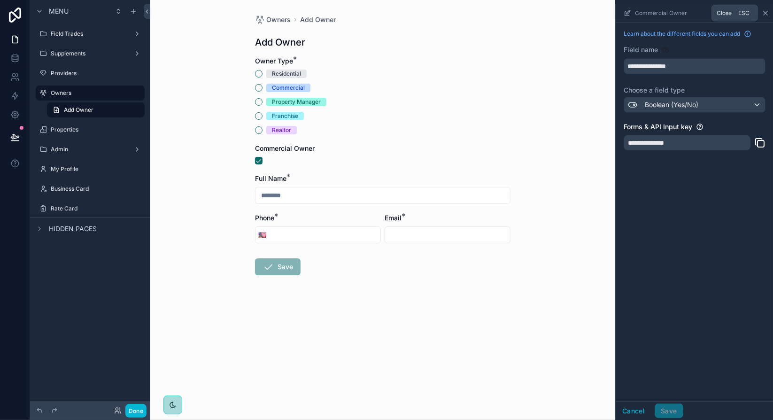
click at [766, 16] on icon "scrollable content" at bounding box center [766, 13] width 8 height 8
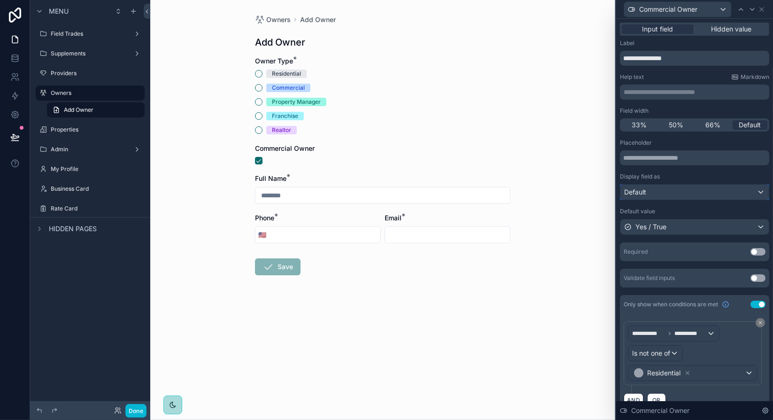
click at [711, 189] on div "Default" at bounding box center [695, 192] width 148 height 15
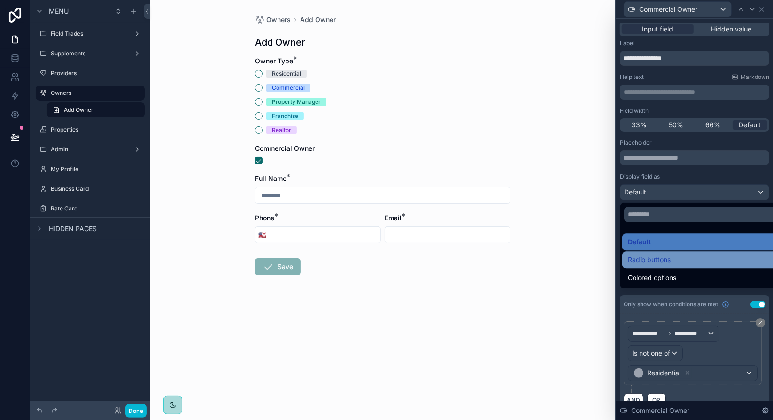
click at [671, 260] on div "Radio buttons" at bounding box center [702, 259] width 148 height 11
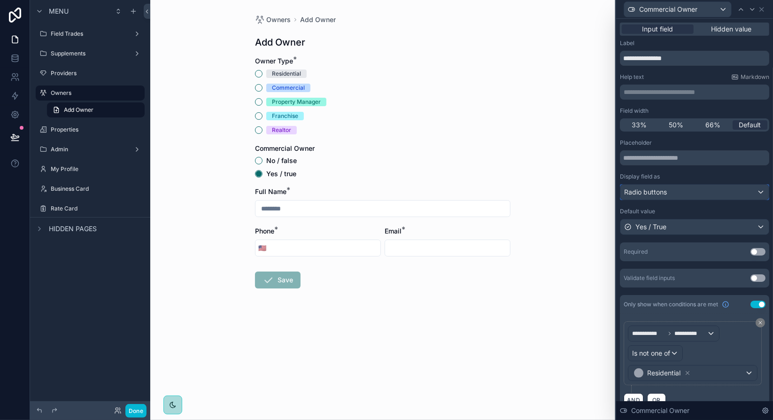
click at [688, 193] on div "Radio buttons" at bounding box center [695, 192] width 148 height 15
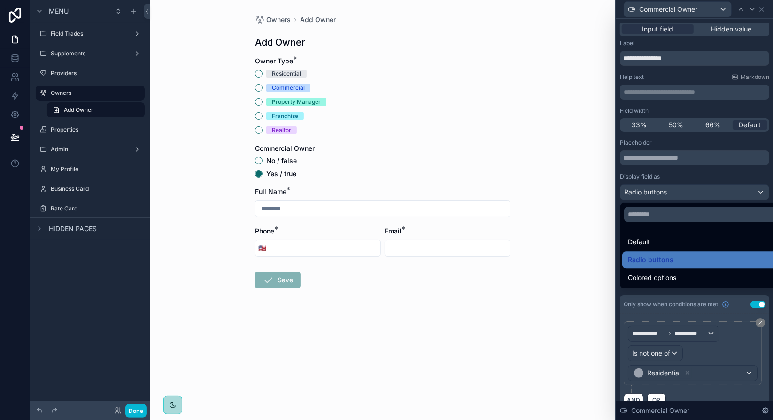
click at [688, 193] on div at bounding box center [694, 210] width 157 height 420
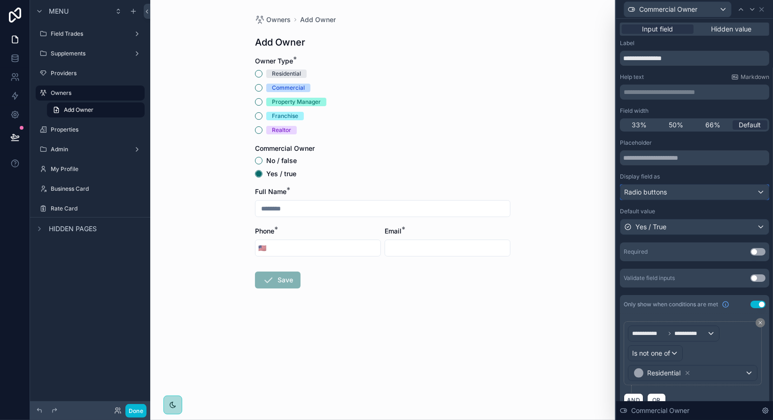
click at [690, 195] on div "Radio buttons" at bounding box center [695, 192] width 148 height 15
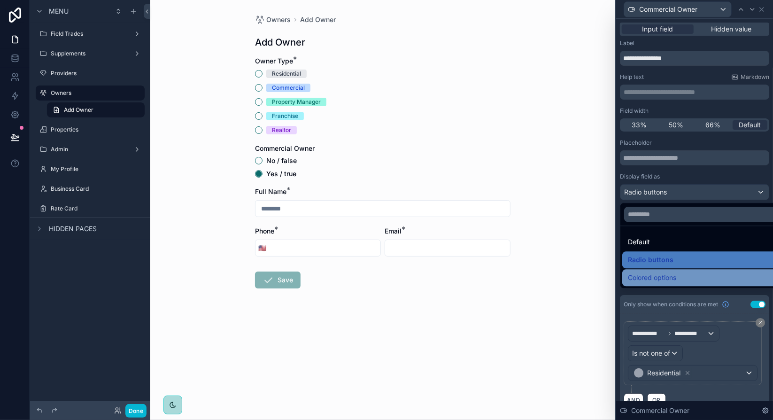
click at [665, 276] on span "Colored options" at bounding box center [652, 277] width 48 height 11
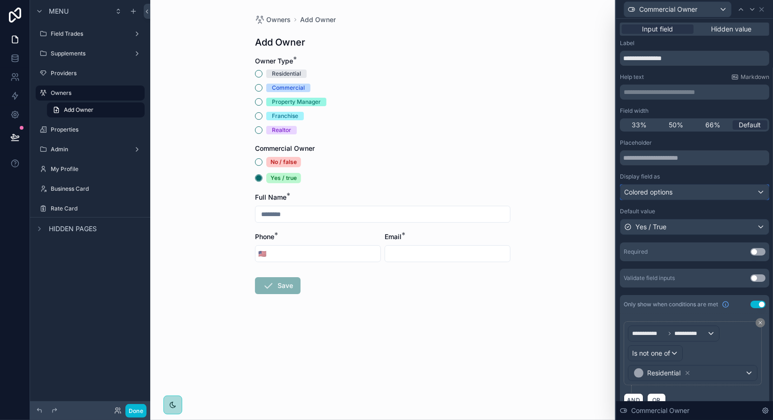
click at [686, 193] on div "Colored options" at bounding box center [695, 192] width 148 height 15
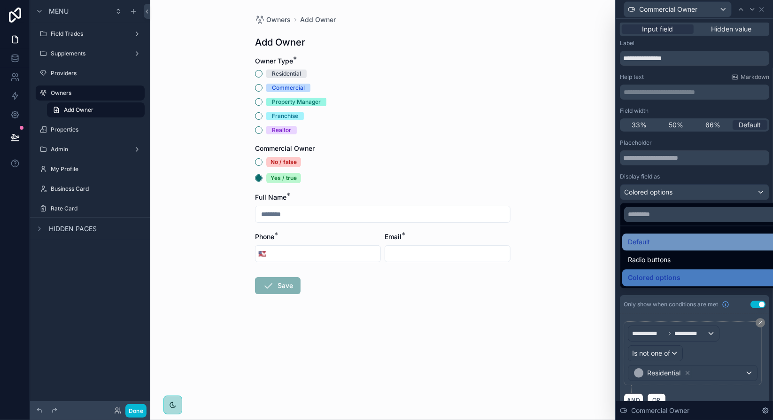
click at [660, 234] on div "Default" at bounding box center [702, 241] width 160 height 17
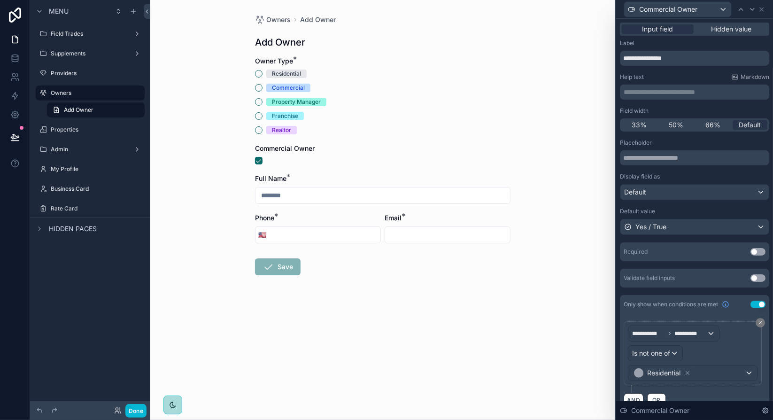
click at [742, 141] on div "Placeholder" at bounding box center [694, 143] width 149 height 8
click at [643, 128] on span "33%" at bounding box center [639, 124] width 15 height 9
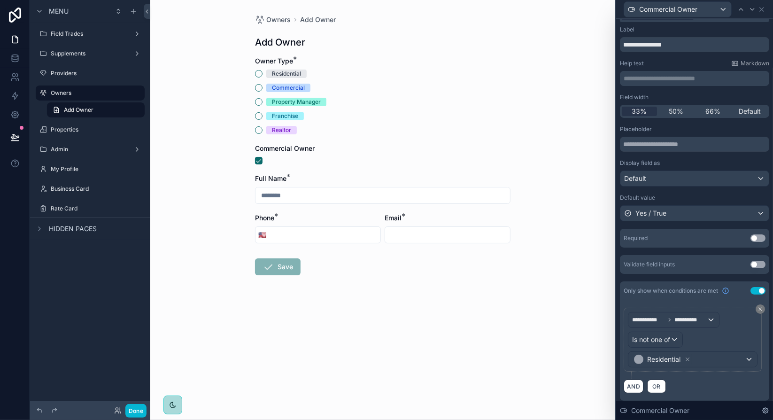
click at [636, 396] on div "**********" at bounding box center [694, 350] width 149 height 101
click at [676, 394] on div "**********" at bounding box center [694, 350] width 149 height 101
click at [681, 397] on div "**********" at bounding box center [694, 350] width 149 height 101
click at [660, 384] on span "OR" at bounding box center [657, 386] width 12 height 7
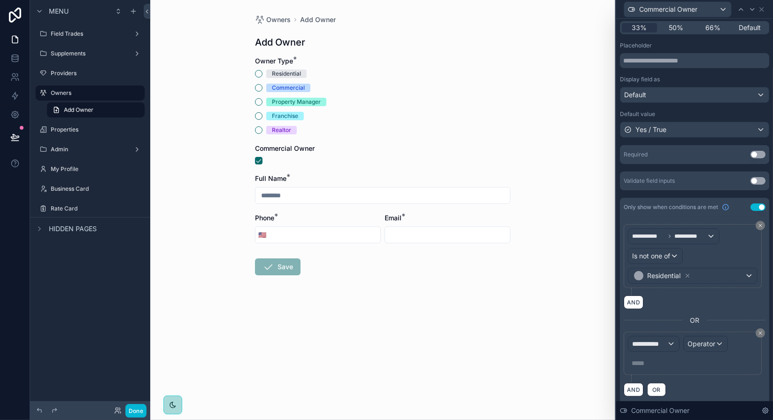
scroll to position [100, 0]
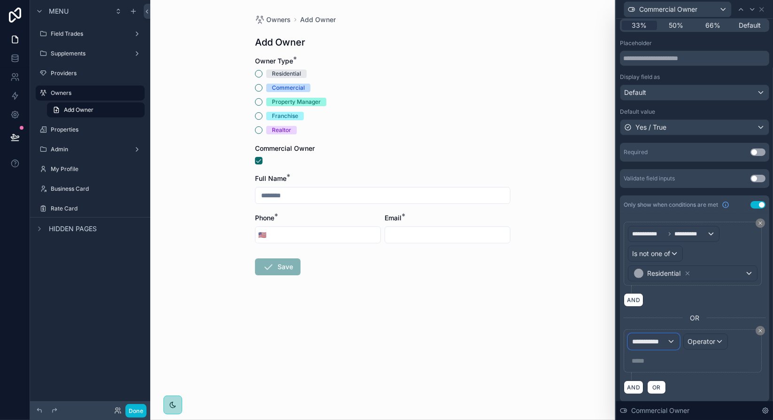
click at [664, 339] on span "**********" at bounding box center [649, 341] width 35 height 9
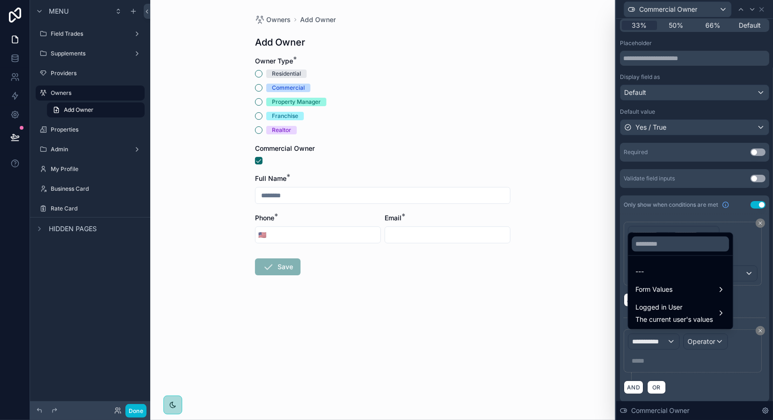
click at [664, 339] on div at bounding box center [694, 210] width 157 height 420
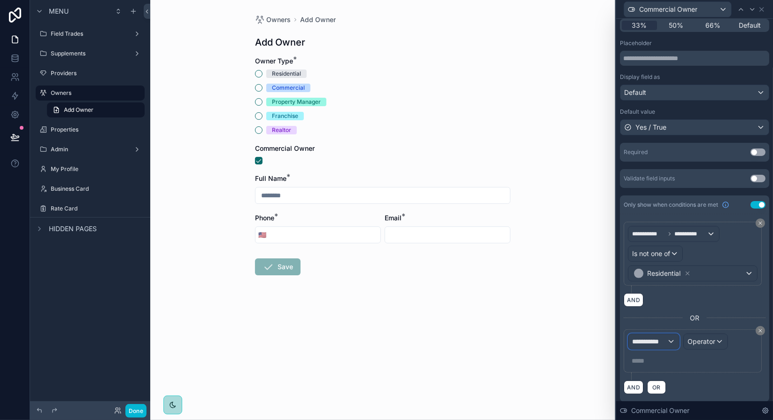
click at [664, 339] on span "**********" at bounding box center [649, 341] width 35 height 9
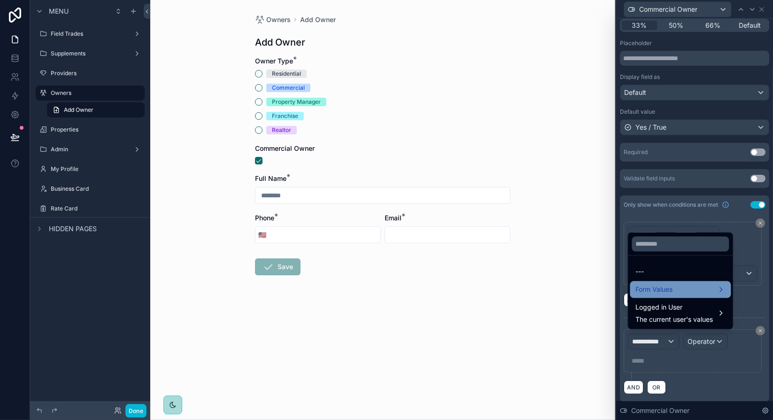
click at [670, 296] on div "Form Values" at bounding box center [680, 289] width 101 height 17
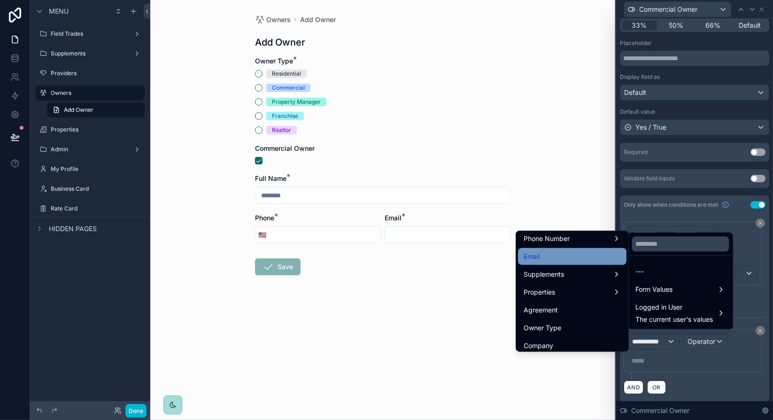
scroll to position [141, 0]
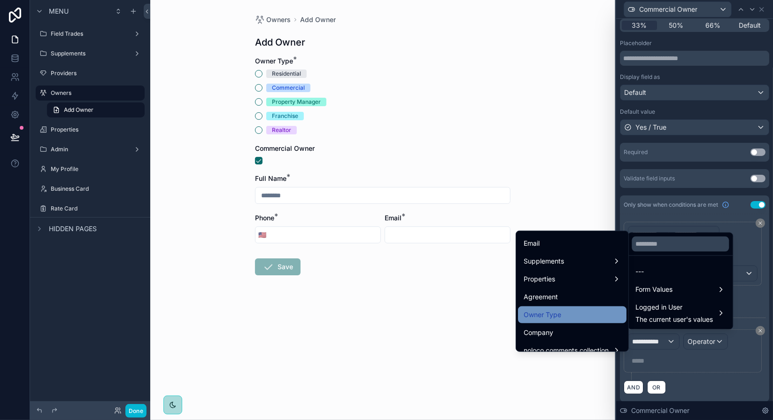
click at [566, 313] on div "Owner Type" at bounding box center [572, 314] width 97 height 11
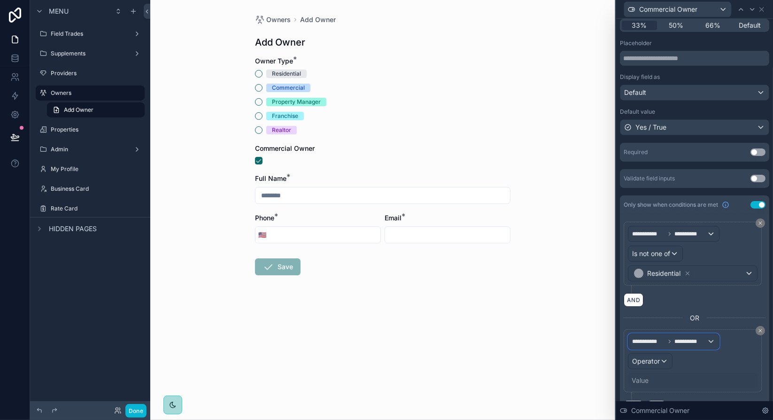
click at [694, 341] on span "**********" at bounding box center [691, 342] width 32 height 8
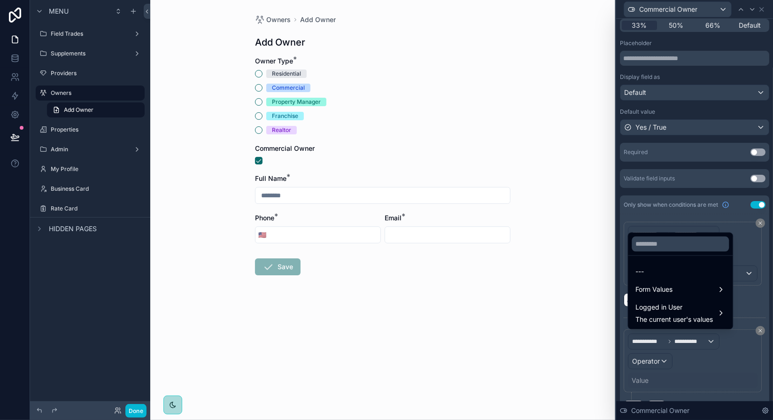
click at [658, 360] on div at bounding box center [694, 210] width 157 height 420
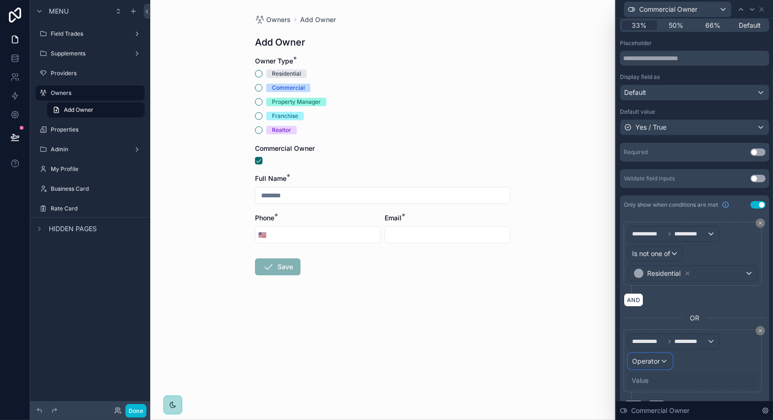
click at [658, 360] on span "Operator" at bounding box center [646, 361] width 28 height 8
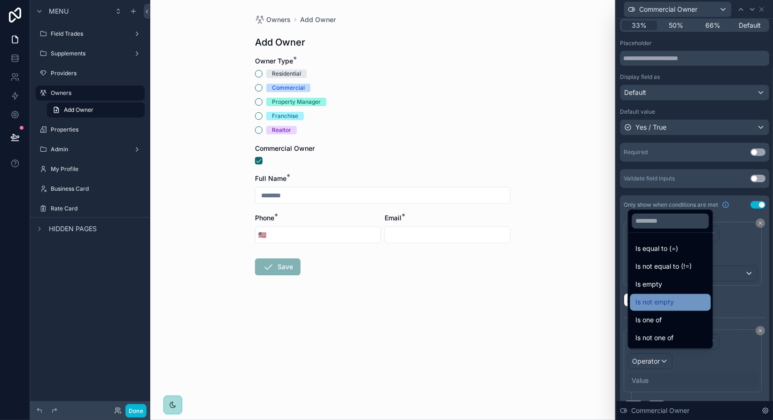
click at [662, 306] on span "Is not empty" at bounding box center [655, 302] width 39 height 11
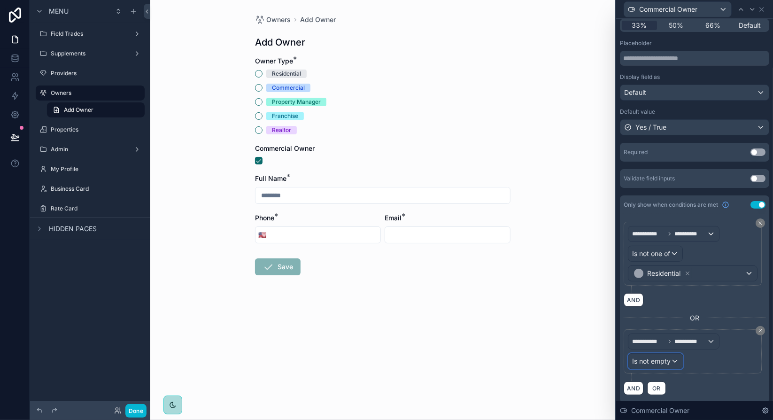
click at [666, 357] on span "Is not empty" at bounding box center [651, 361] width 39 height 9
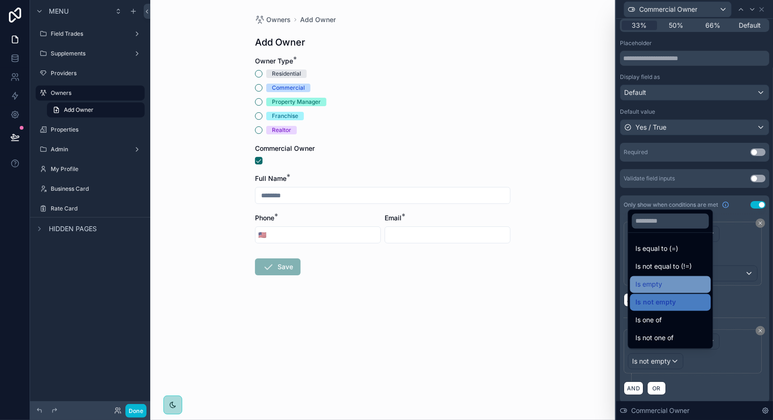
click at [652, 287] on span "Is empty" at bounding box center [649, 284] width 27 height 11
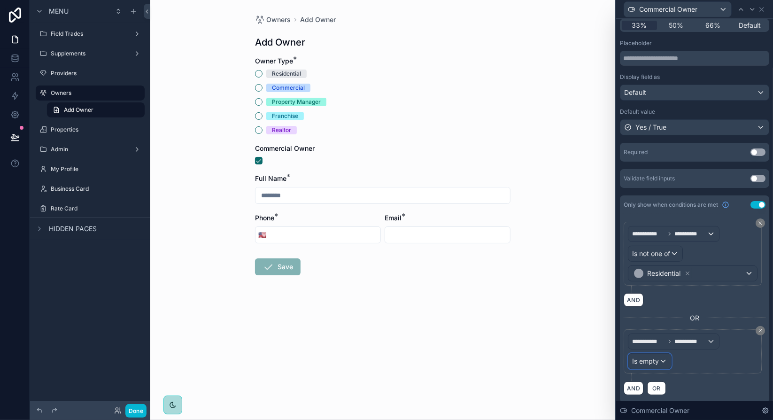
click at [660, 358] on div "Is empty" at bounding box center [649, 361] width 43 height 15
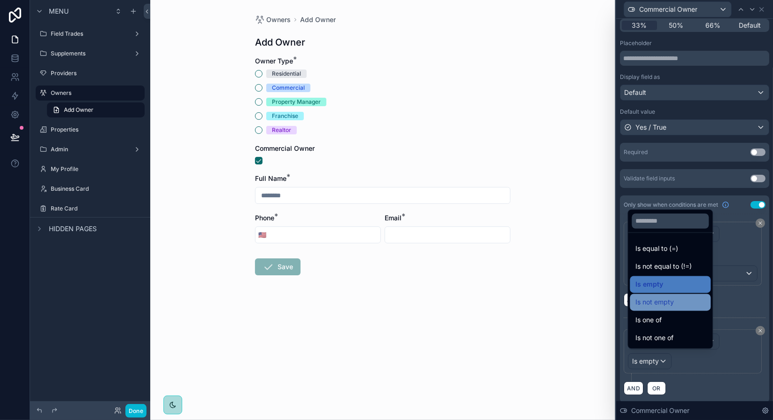
click at [656, 307] on span "Is not empty" at bounding box center [655, 302] width 39 height 11
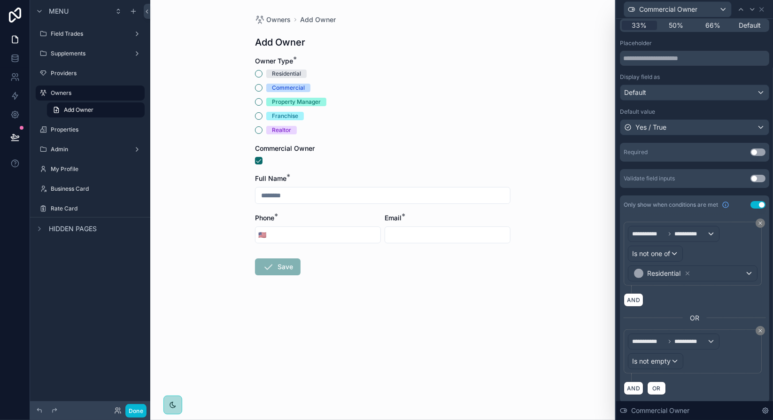
click at [712, 382] on div "AND OR" at bounding box center [695, 388] width 142 height 14
click at [673, 357] on div "Is not empty" at bounding box center [655, 361] width 54 height 15
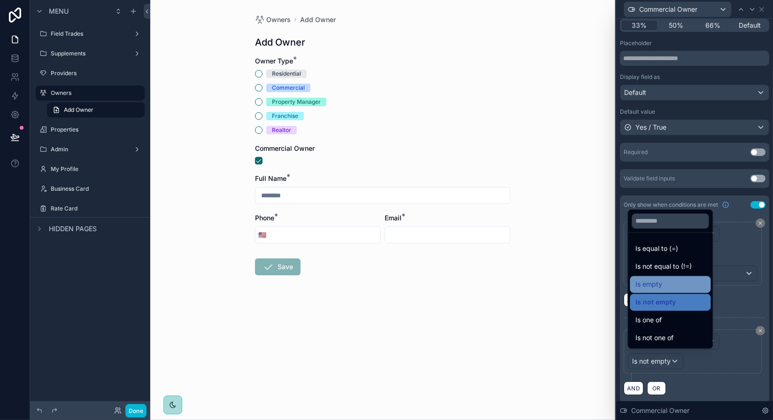
click at [661, 288] on span "Is empty" at bounding box center [649, 284] width 27 height 11
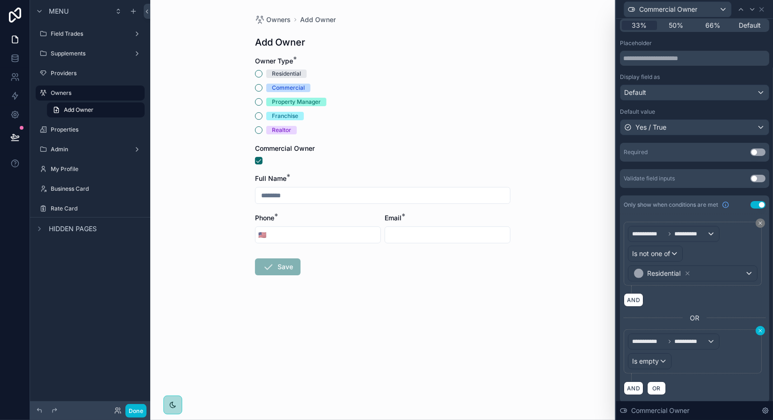
click at [759, 329] on icon at bounding box center [760, 330] width 3 height 3
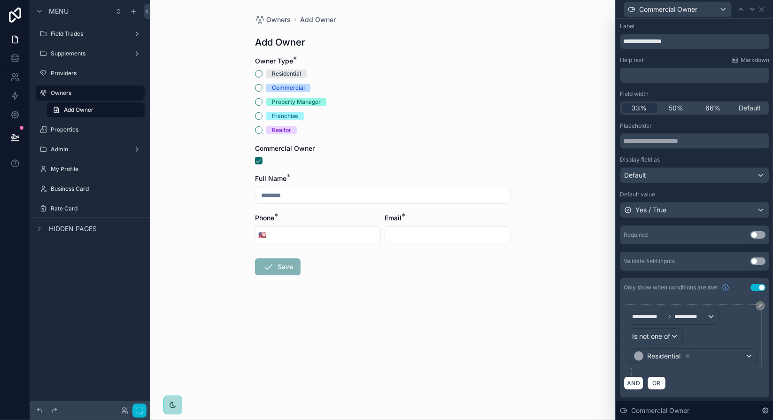
scroll to position [14, 0]
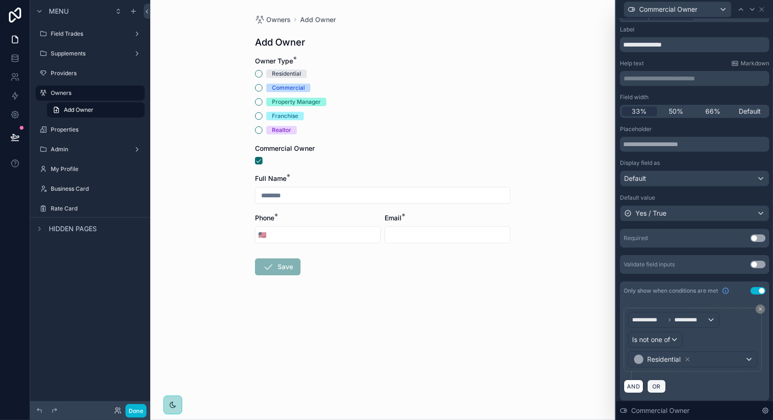
click at [656, 383] on span "OR" at bounding box center [657, 386] width 12 height 7
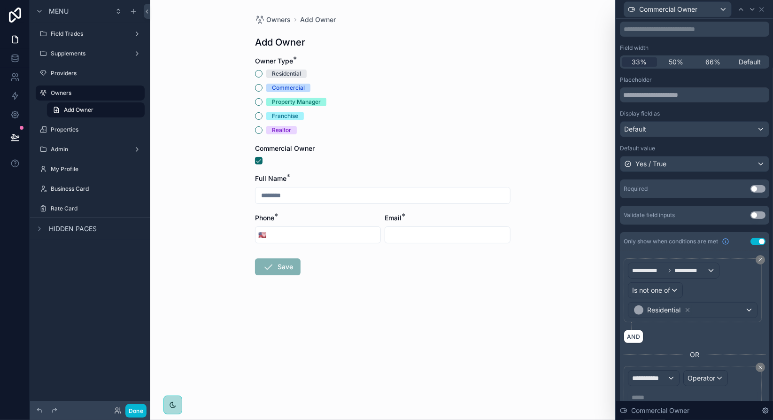
scroll to position [100, 0]
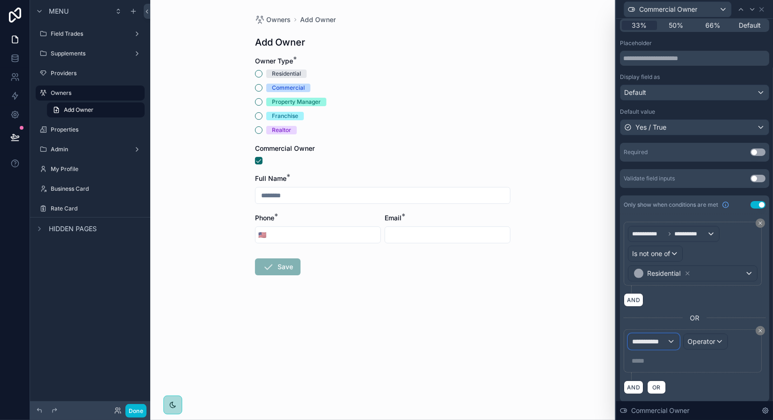
click at [668, 338] on div "**********" at bounding box center [653, 341] width 51 height 15
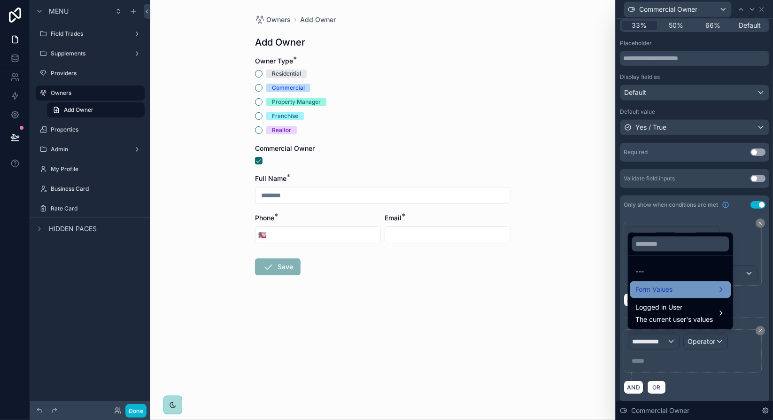
click at [664, 292] on span "Form Values" at bounding box center [654, 289] width 37 height 11
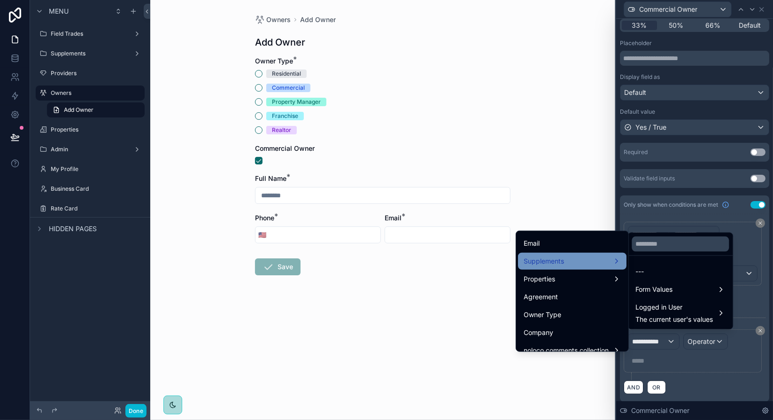
scroll to position [186, 0]
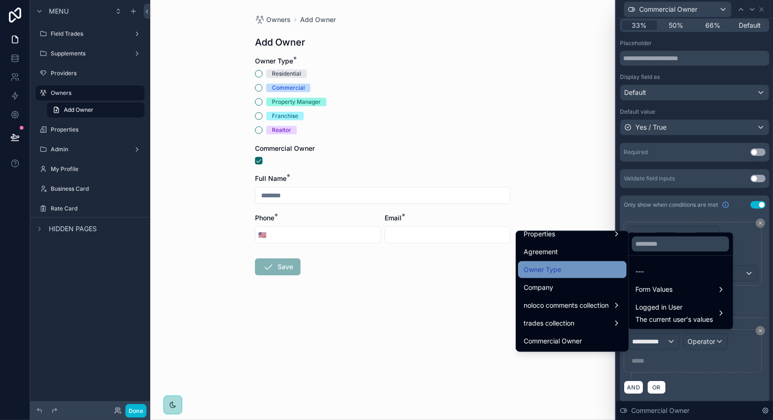
click at [548, 270] on span "Owner Type" at bounding box center [543, 269] width 38 height 11
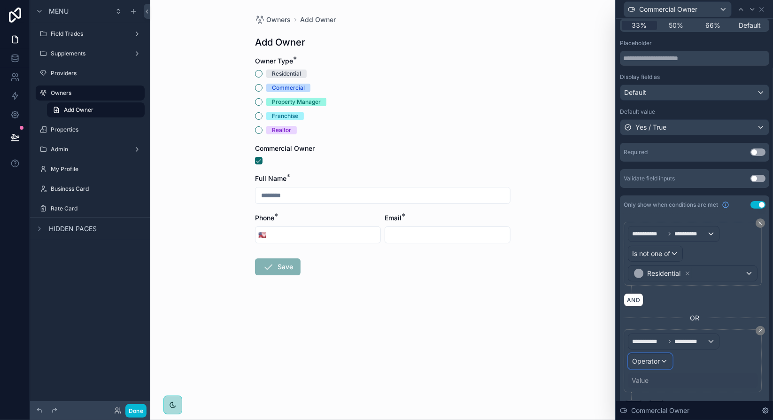
click at [652, 359] on span "Operator" at bounding box center [646, 361] width 28 height 8
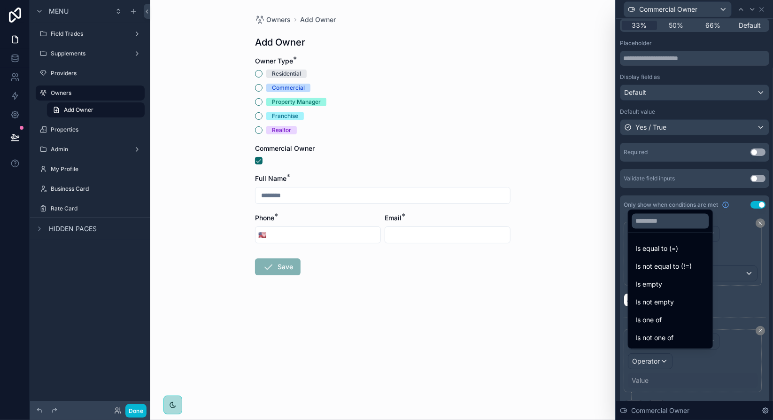
click at [664, 304] on span "Is not empty" at bounding box center [655, 302] width 39 height 11
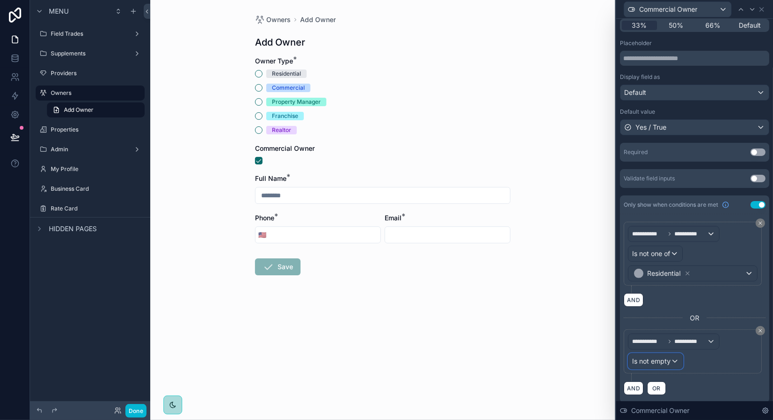
click at [662, 358] on span "Is not empty" at bounding box center [651, 361] width 39 height 9
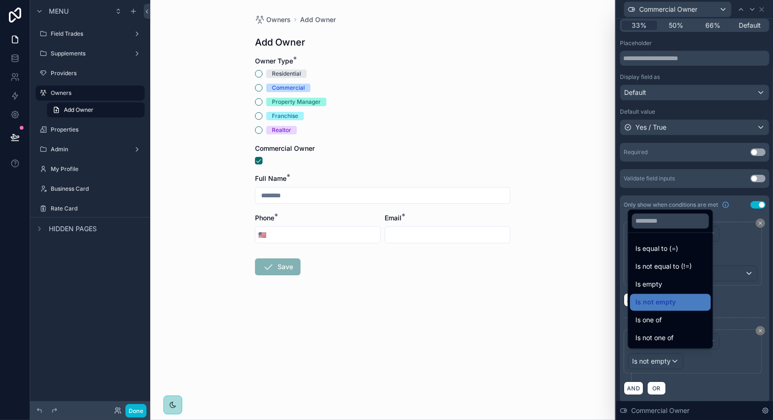
click at [746, 302] on div at bounding box center [694, 210] width 157 height 420
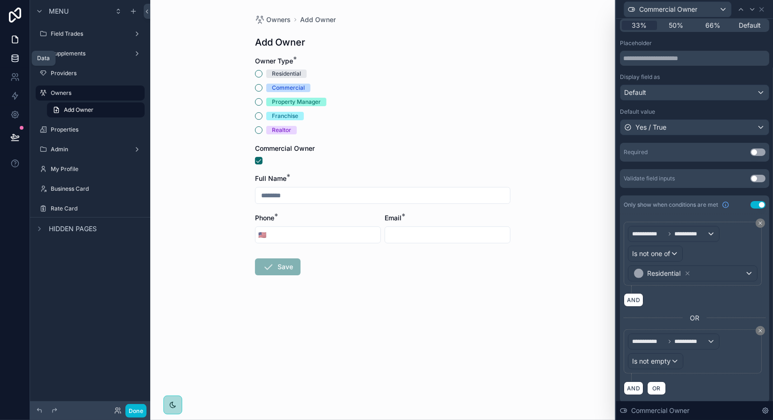
click at [15, 57] on icon at bounding box center [15, 56] width 6 height 2
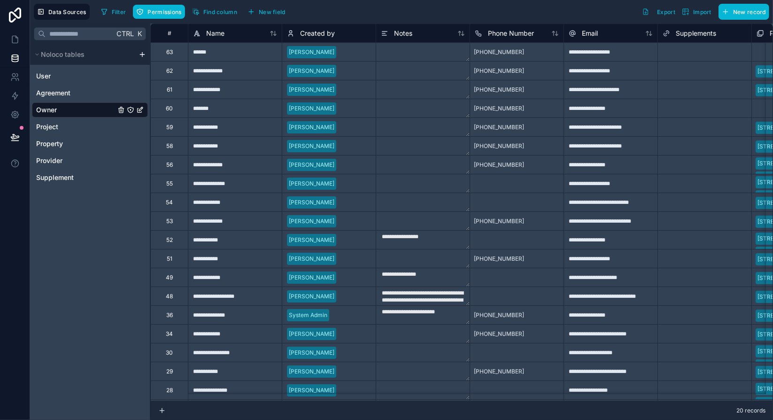
click at [178, 54] on div "63" at bounding box center [169, 51] width 38 height 19
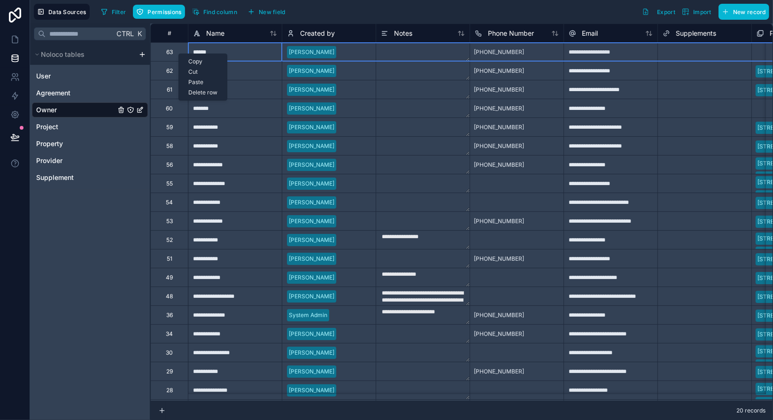
click at [199, 91] on div "Delete row" at bounding box center [203, 92] width 48 height 10
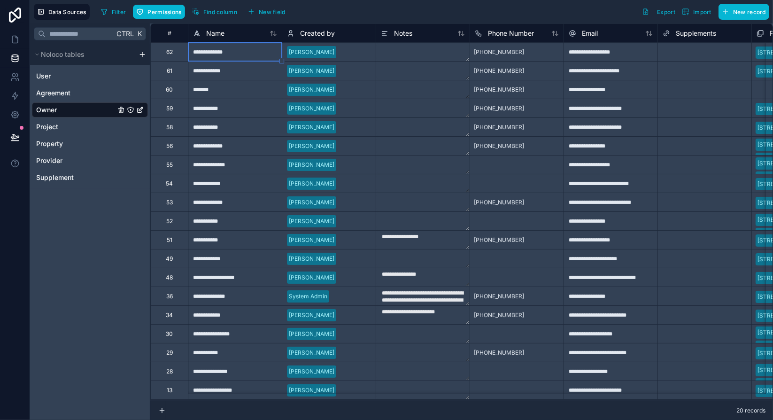
type textarea "**********"
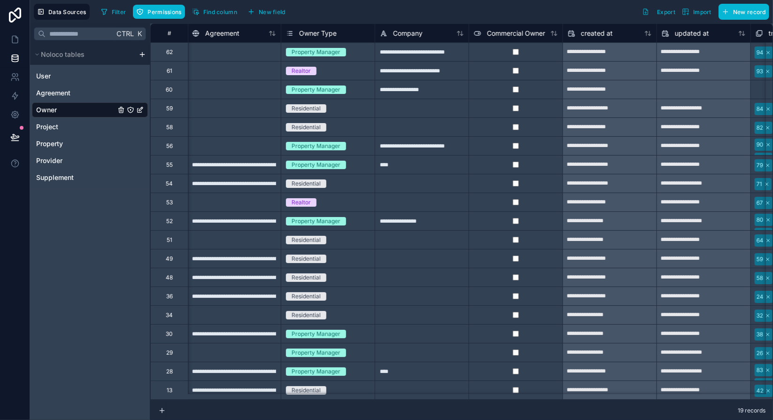
scroll to position [0, 813]
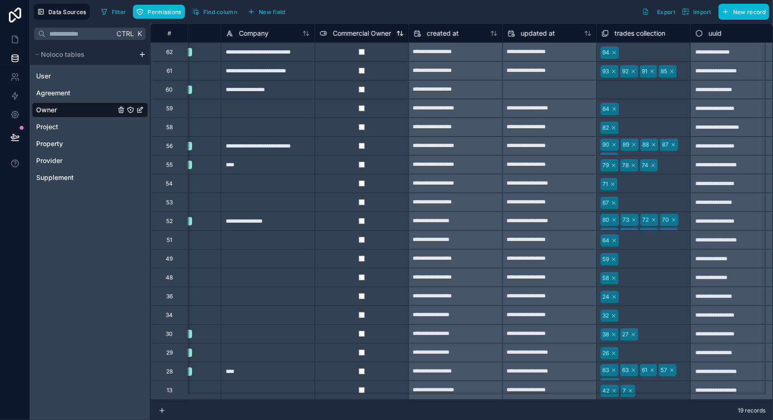
click at [354, 31] on span "Commercial Owner" at bounding box center [362, 33] width 58 height 9
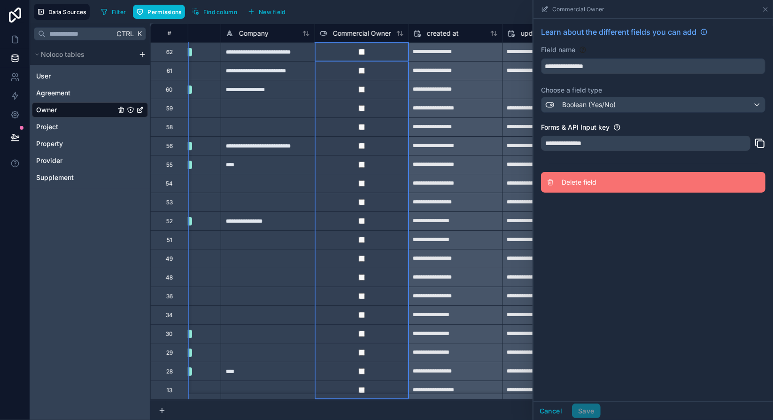
click at [591, 180] on span "Delete field" at bounding box center [629, 182] width 135 height 9
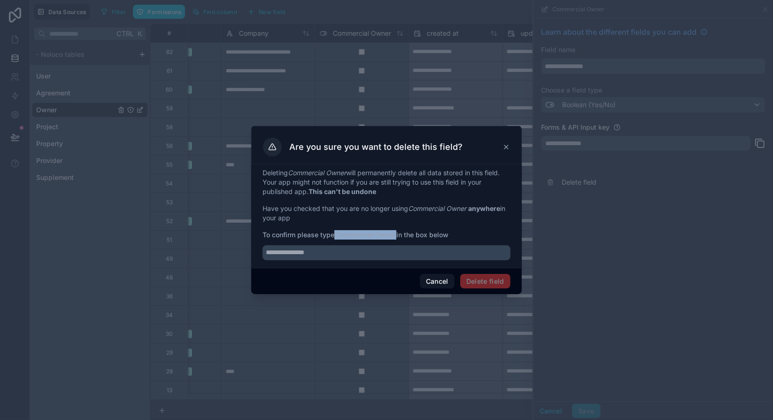
drag, startPoint x: 337, startPoint y: 234, endPoint x: 398, endPoint y: 233, distance: 60.6
click at [398, 233] on span "To confirm please type Commercial Owner in the box below" at bounding box center [387, 234] width 248 height 9
copy strong "Commercial Owner"
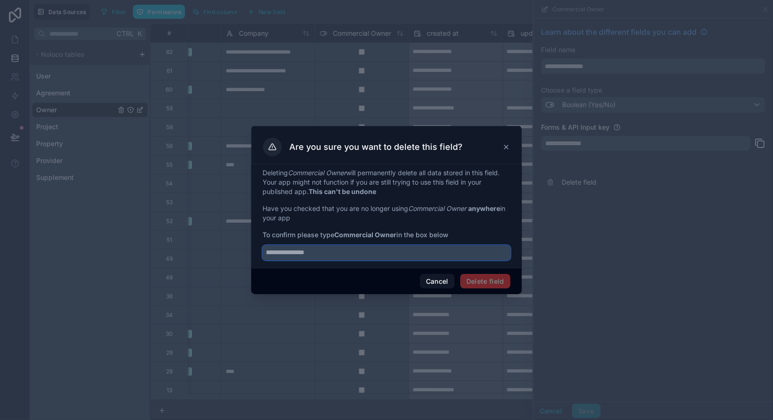
click at [396, 249] on input "text" at bounding box center [387, 252] width 248 height 15
paste input "**********"
type input "**********"
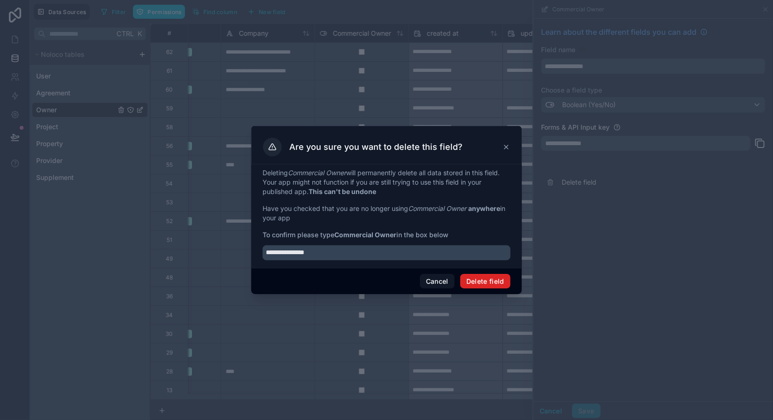
click at [470, 286] on button "Delete field" at bounding box center [485, 281] width 50 height 15
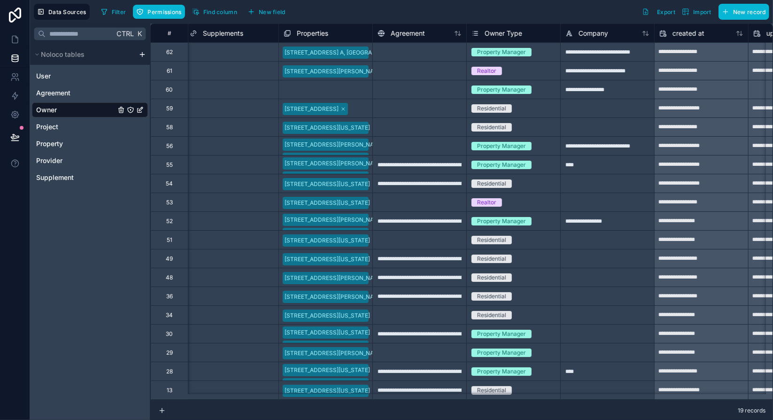
scroll to position [0, 628]
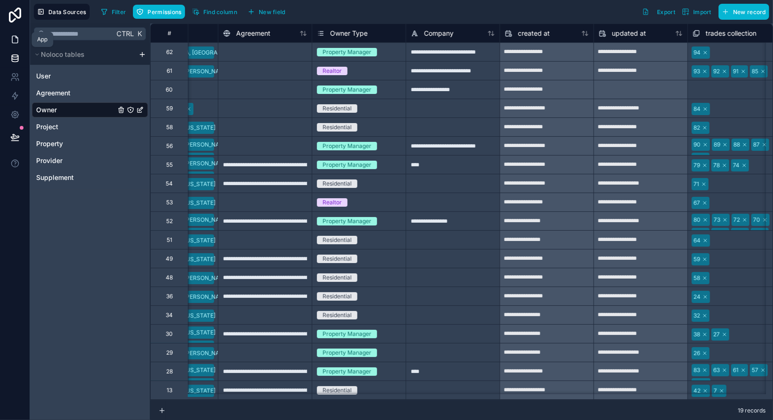
click at [15, 38] on icon at bounding box center [14, 39] width 9 height 9
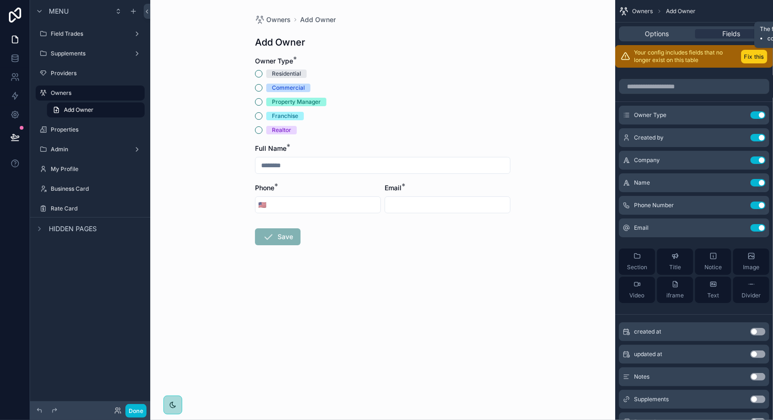
click at [758, 57] on button "Fix this" at bounding box center [754, 57] width 26 height 14
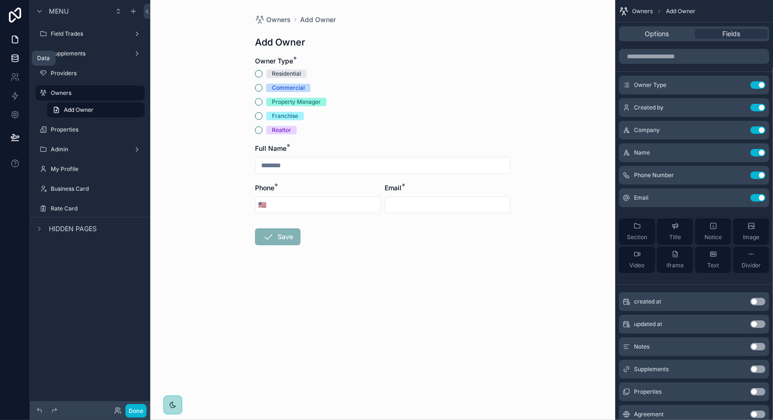
click at [12, 60] on icon at bounding box center [15, 60] width 6 height 4
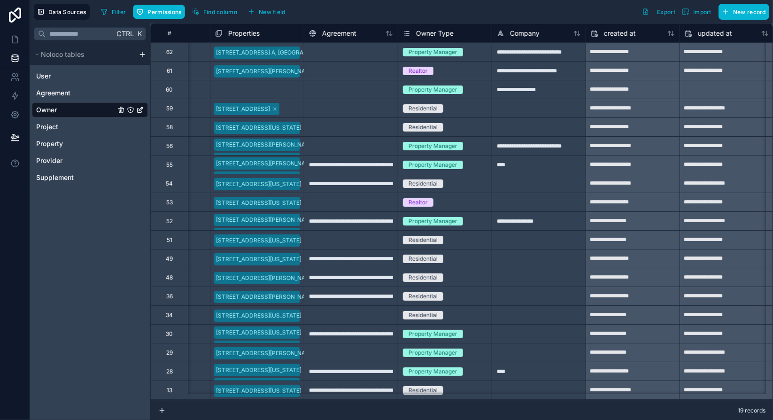
scroll to position [0, 549]
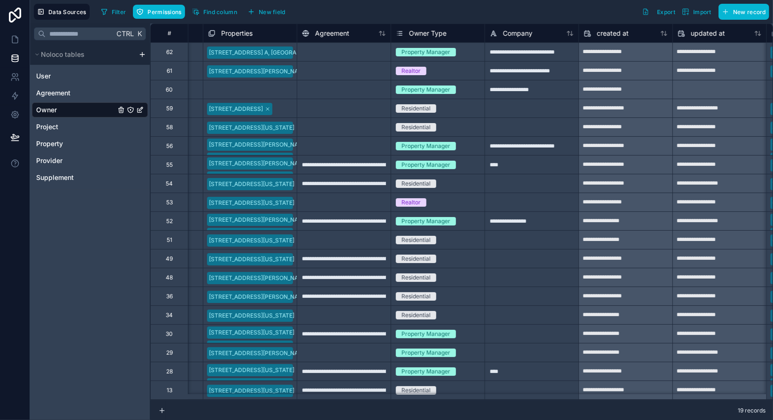
drag, startPoint x: 713, startPoint y: 408, endPoint x: 449, endPoint y: 413, distance: 264.0
click at [449, 413] on div "19 records" at bounding box center [461, 410] width 623 height 19
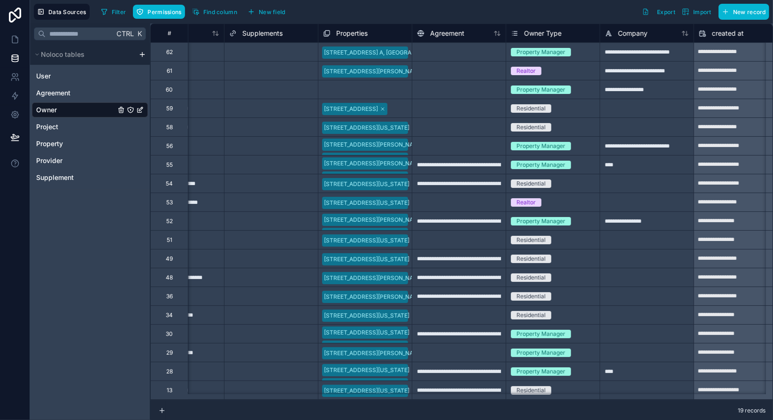
scroll to position [0, 418]
